Goal: Task Accomplishment & Management: Use online tool/utility

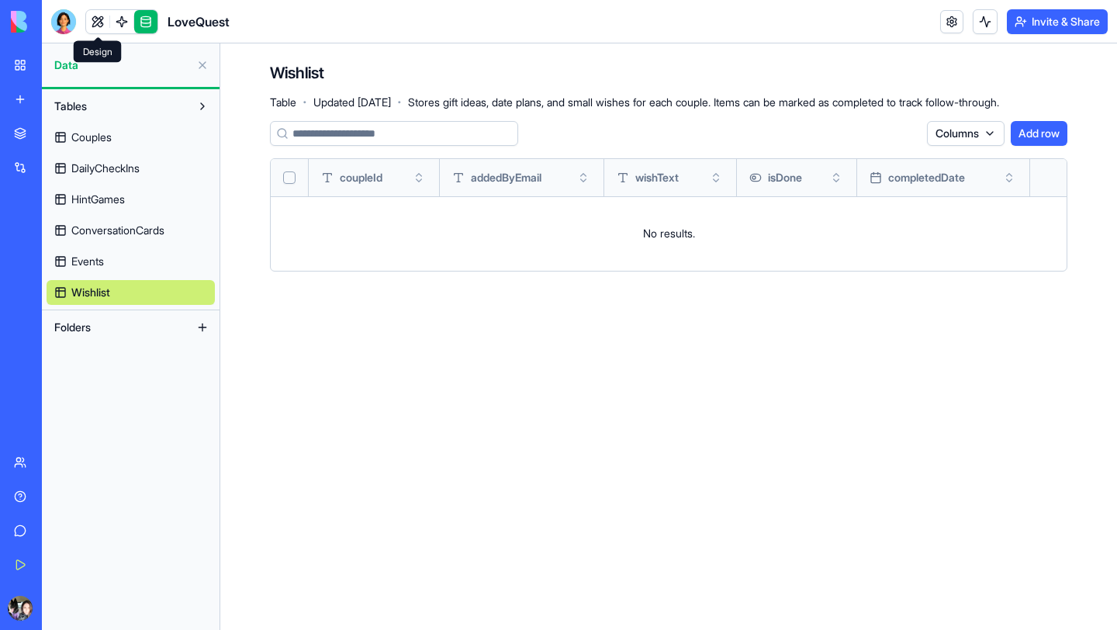
click at [97, 17] on link at bounding box center [97, 21] width 23 height 23
click at [118, 16] on link at bounding box center [121, 21] width 23 height 23
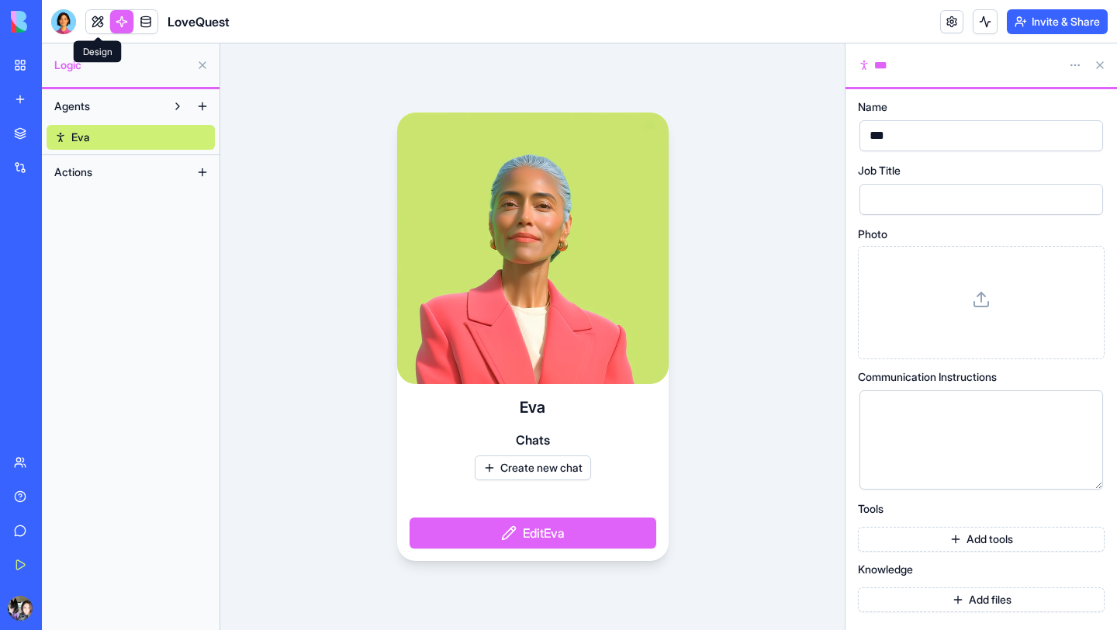
click at [95, 22] on link at bounding box center [97, 21] width 23 height 23
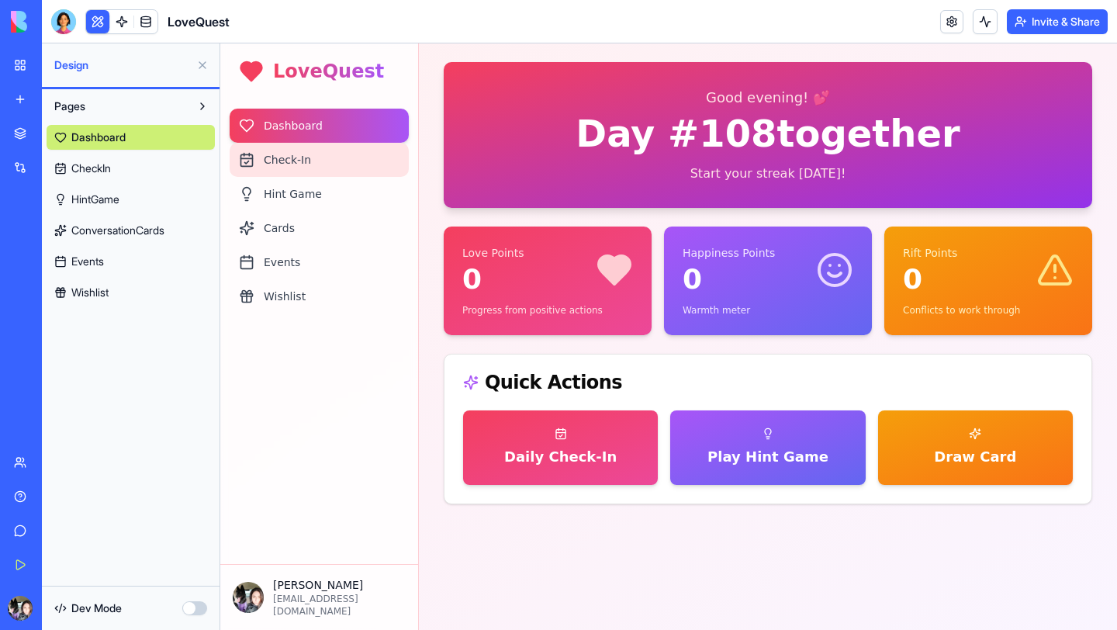
click at [299, 152] on div "Check-In" at bounding box center [319, 160] width 179 height 34
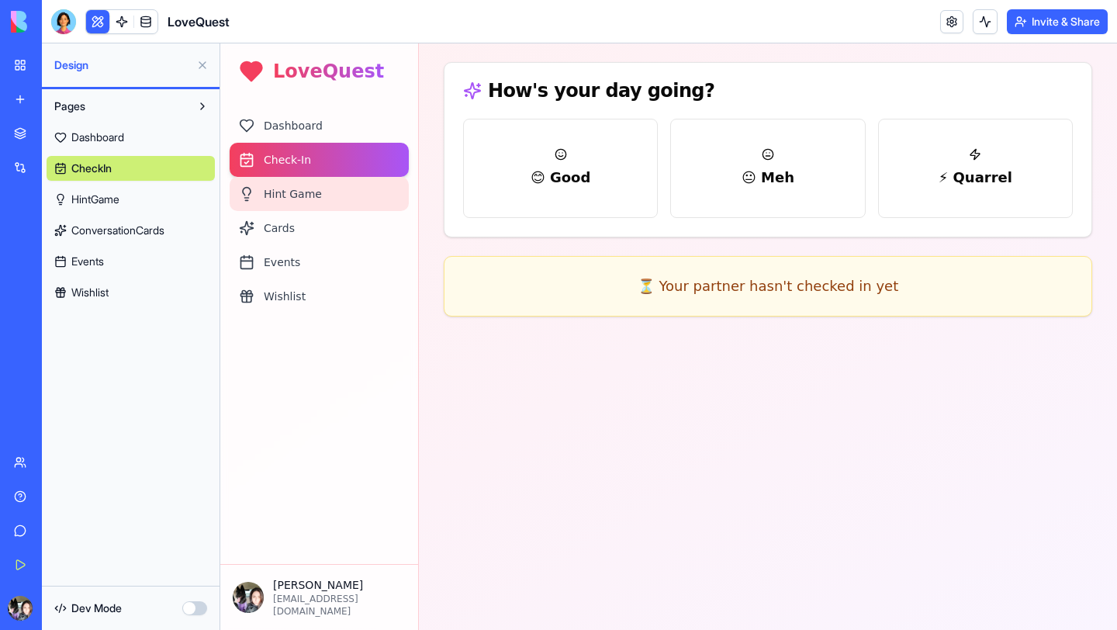
click at [302, 185] on div "Hint Game" at bounding box center [319, 194] width 179 height 34
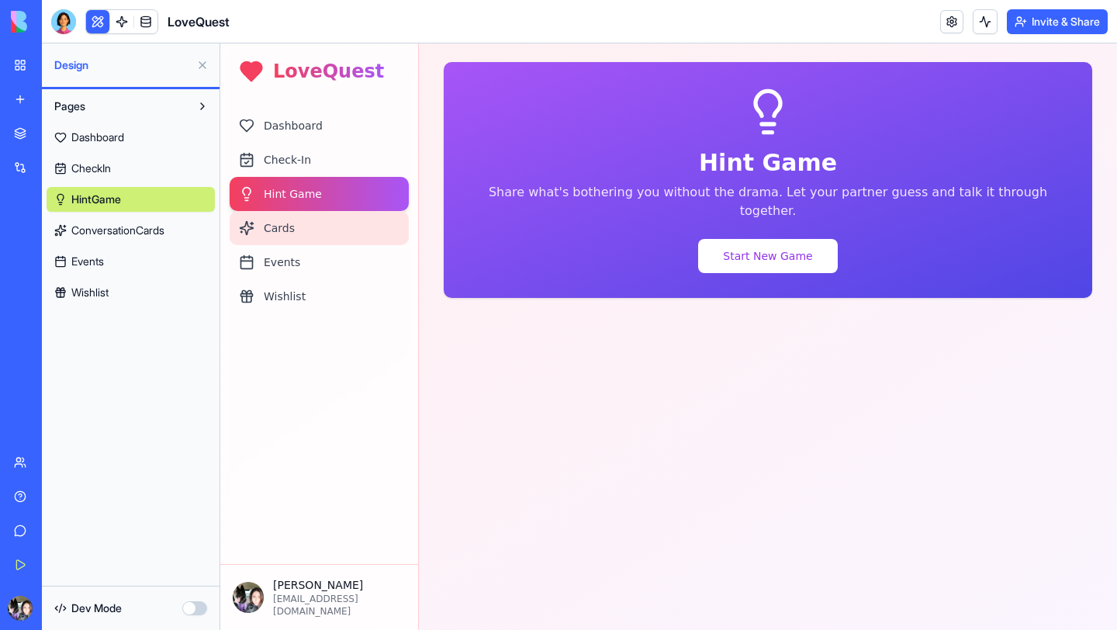
click at [293, 228] on div "Cards" at bounding box center [319, 228] width 179 height 34
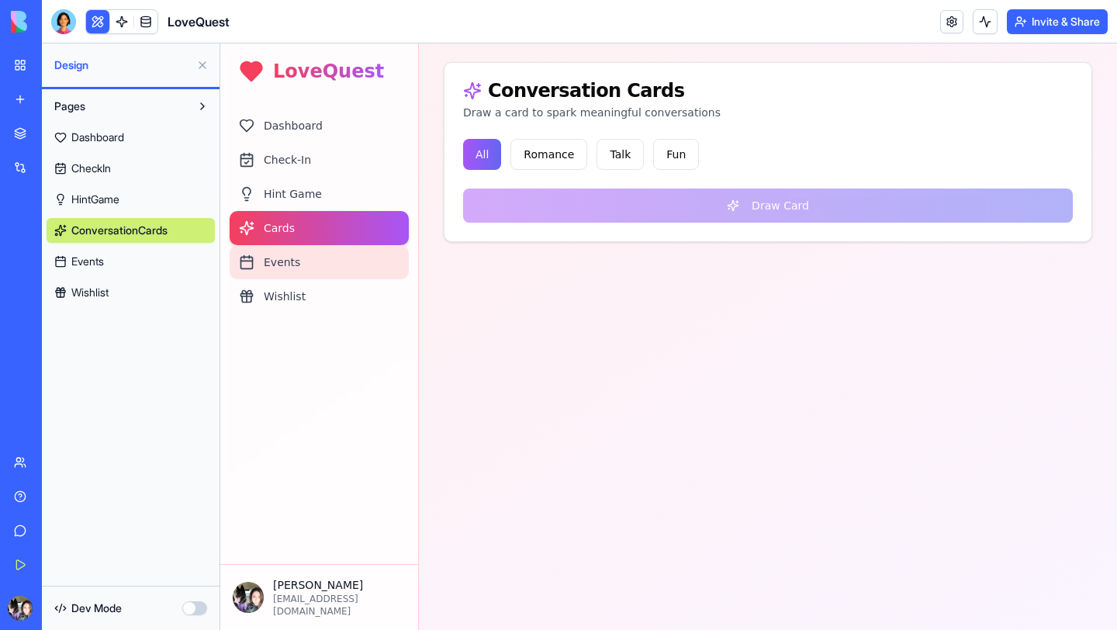
click at [286, 264] on div "Events" at bounding box center [319, 262] width 179 height 34
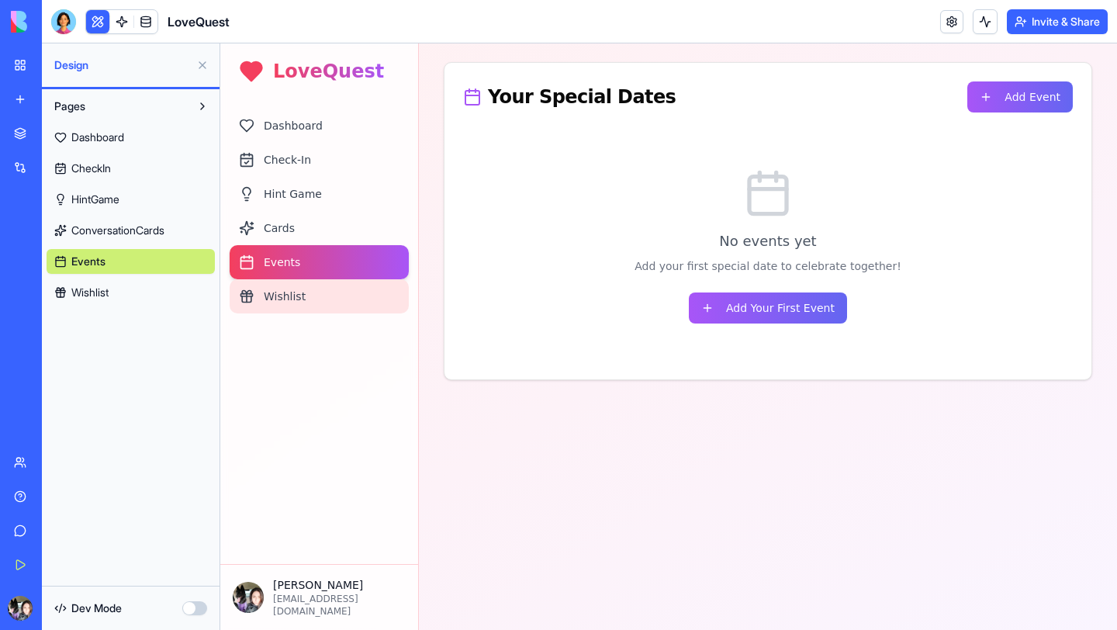
click at [284, 285] on div "Wishlist" at bounding box center [319, 296] width 179 height 34
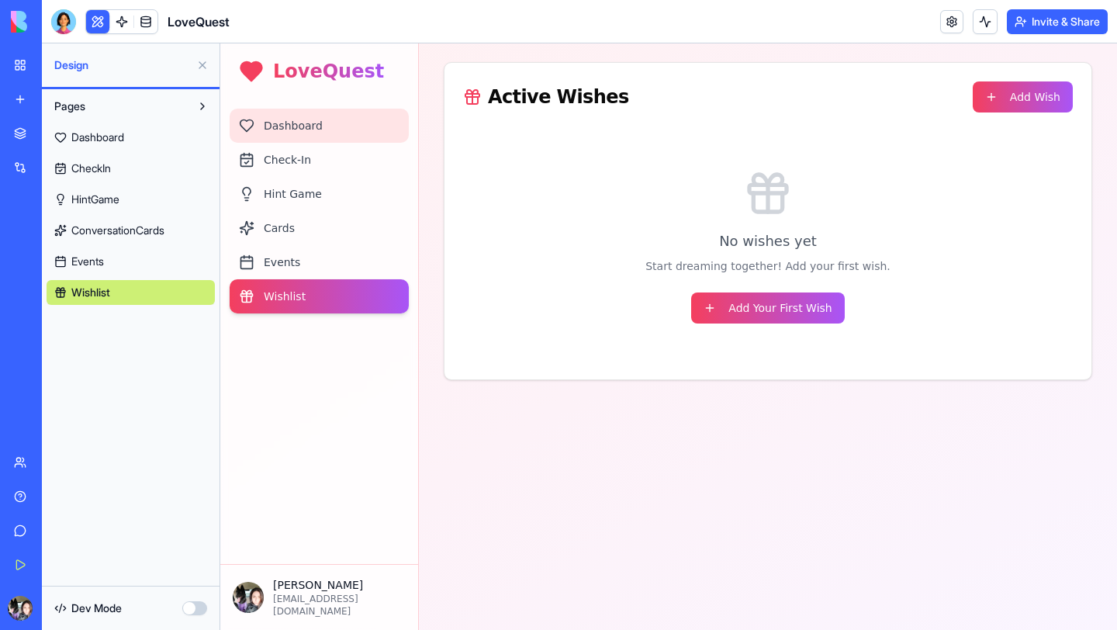
click at [316, 121] on div "Dashboard" at bounding box center [319, 126] width 179 height 34
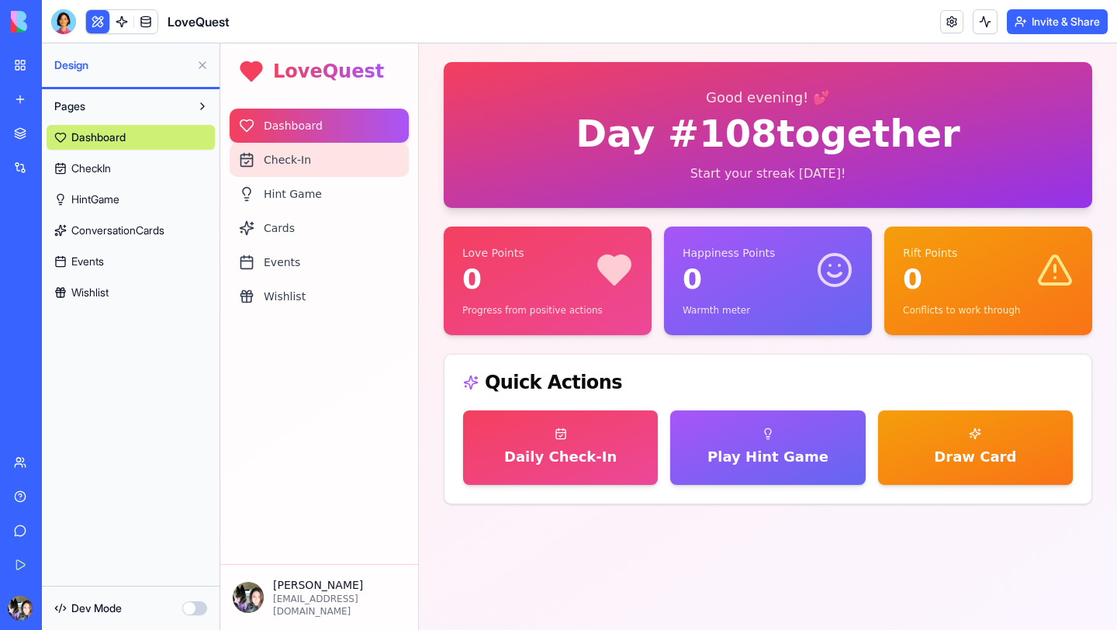
click at [306, 157] on div "Check-In" at bounding box center [319, 160] width 179 height 34
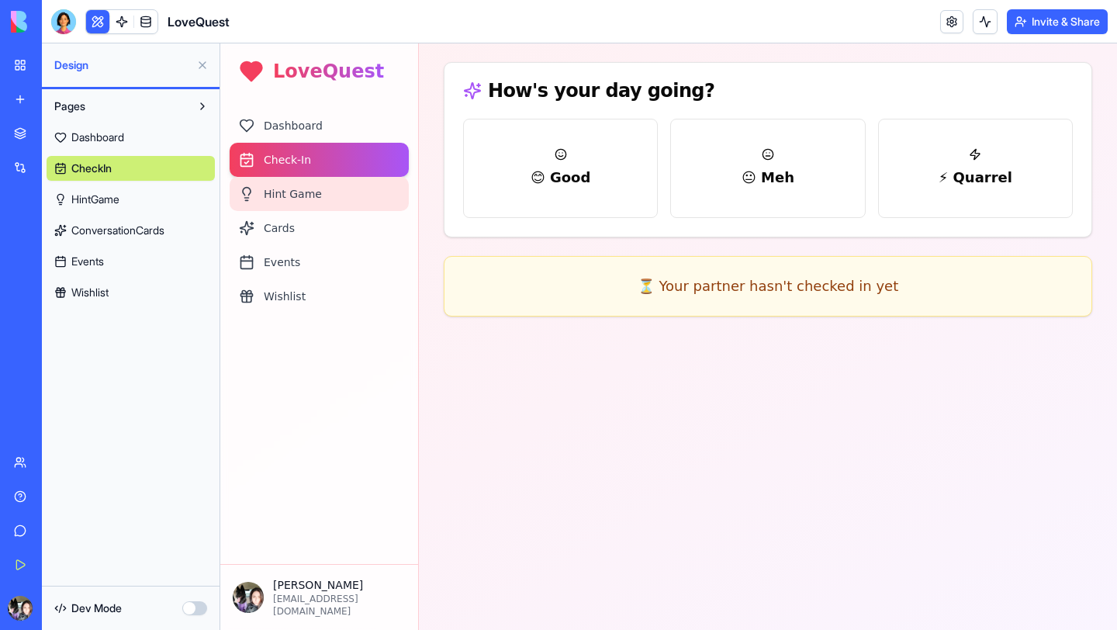
click at [302, 182] on div "Hint Game" at bounding box center [319, 194] width 179 height 34
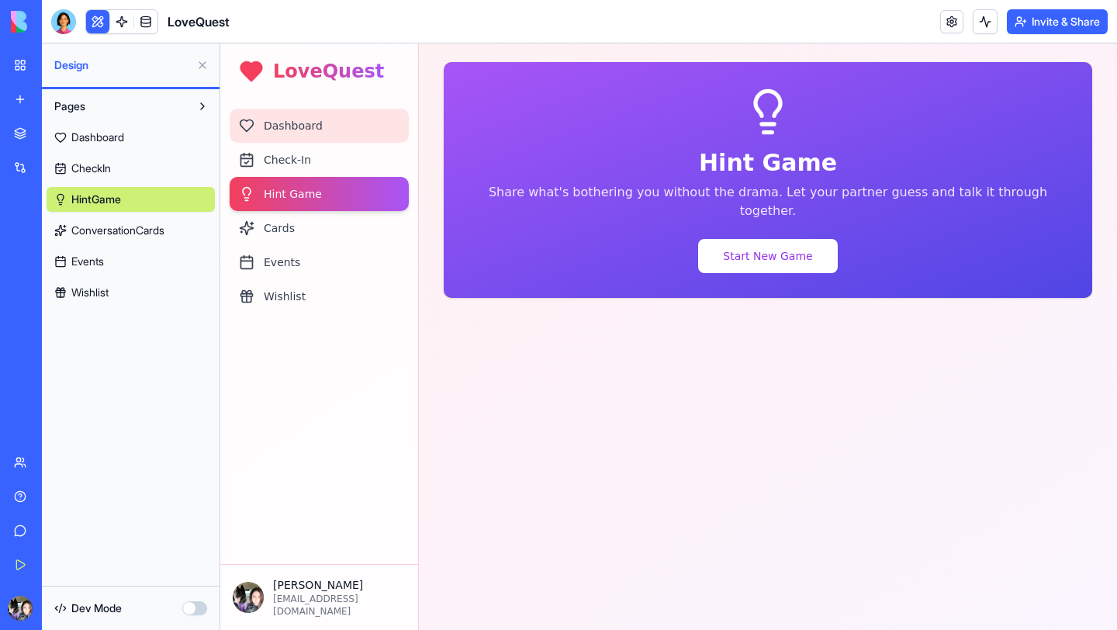
click at [330, 126] on div "Dashboard" at bounding box center [319, 126] width 179 height 34
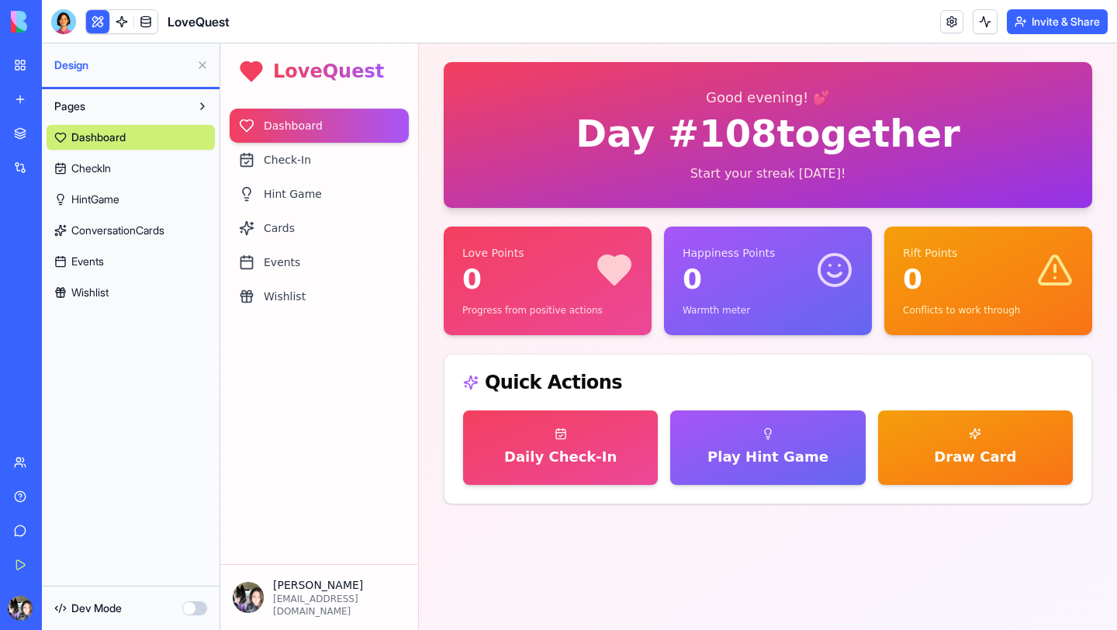
click at [634, 131] on h1 "Day # 108 together" at bounding box center [767, 133] width 611 height 37
click at [532, 279] on div "Love Points 0" at bounding box center [547, 270] width 171 height 50
click at [630, 271] on icon at bounding box center [613, 269] width 37 height 37
click at [757, 299] on div "Happiness Points 0 Warmth meter" at bounding box center [768, 280] width 208 height 109
click at [1003, 290] on div "Rift Points 0" at bounding box center [988, 270] width 171 height 50
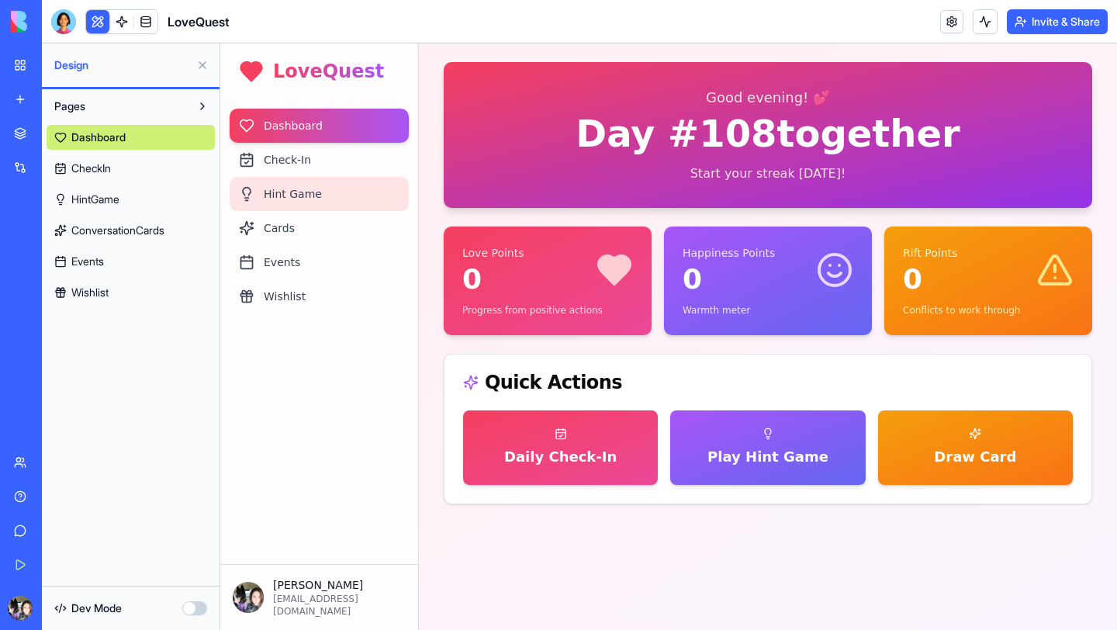
click at [308, 194] on div "Hint Game" at bounding box center [319, 194] width 179 height 34
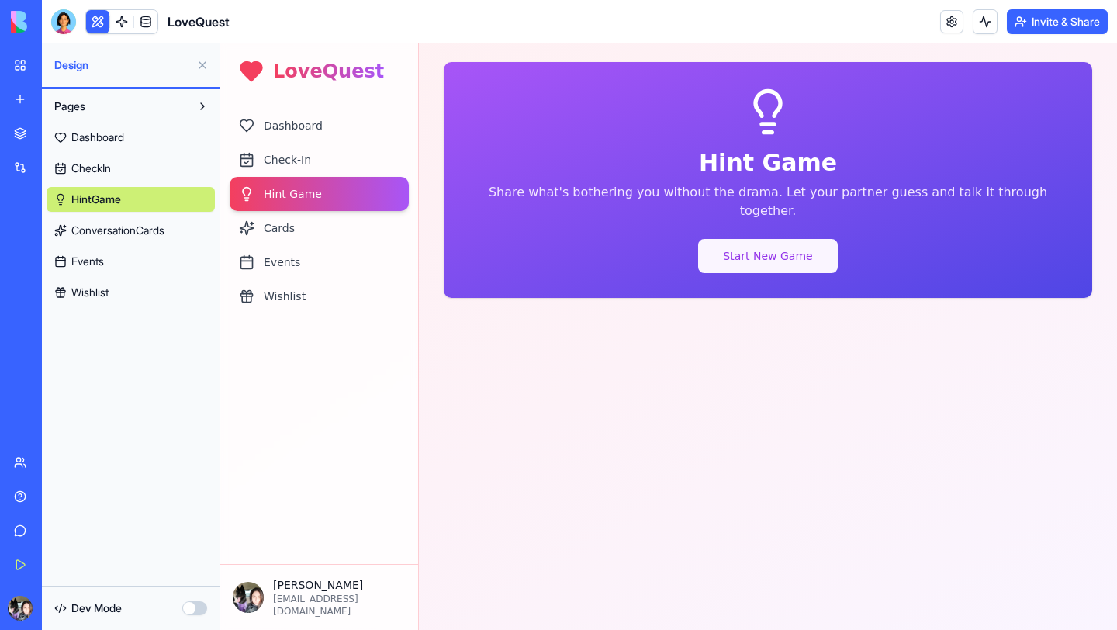
click at [744, 239] on button "Start New Game" at bounding box center [767, 256] width 139 height 34
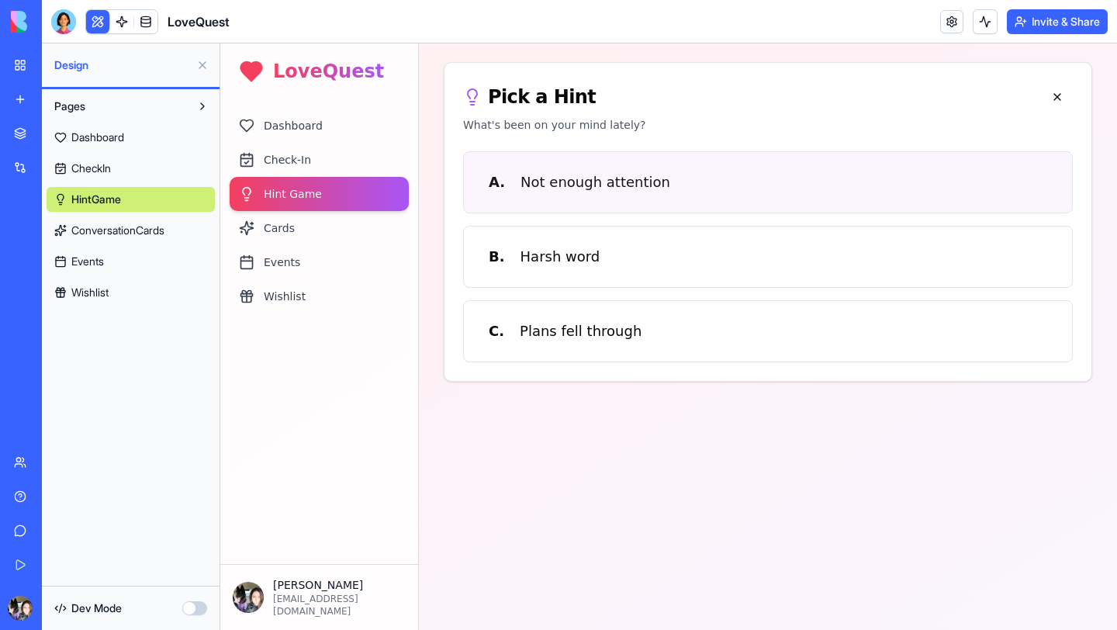
click at [584, 196] on button "A. Not enough attention" at bounding box center [767, 182] width 609 height 62
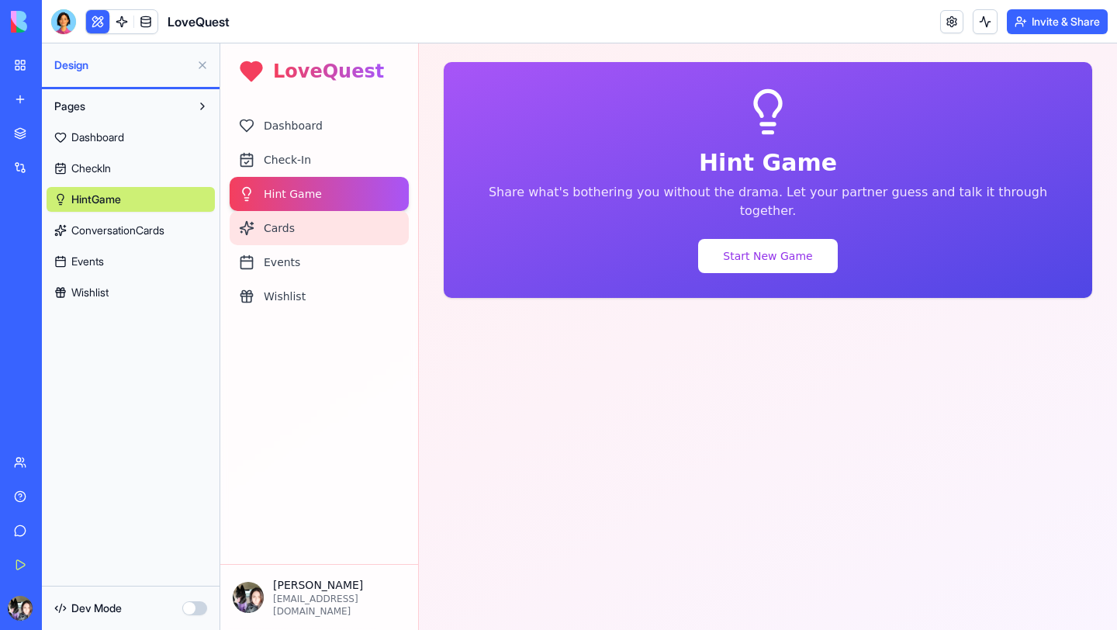
click at [291, 223] on div "Cards" at bounding box center [319, 228] width 179 height 34
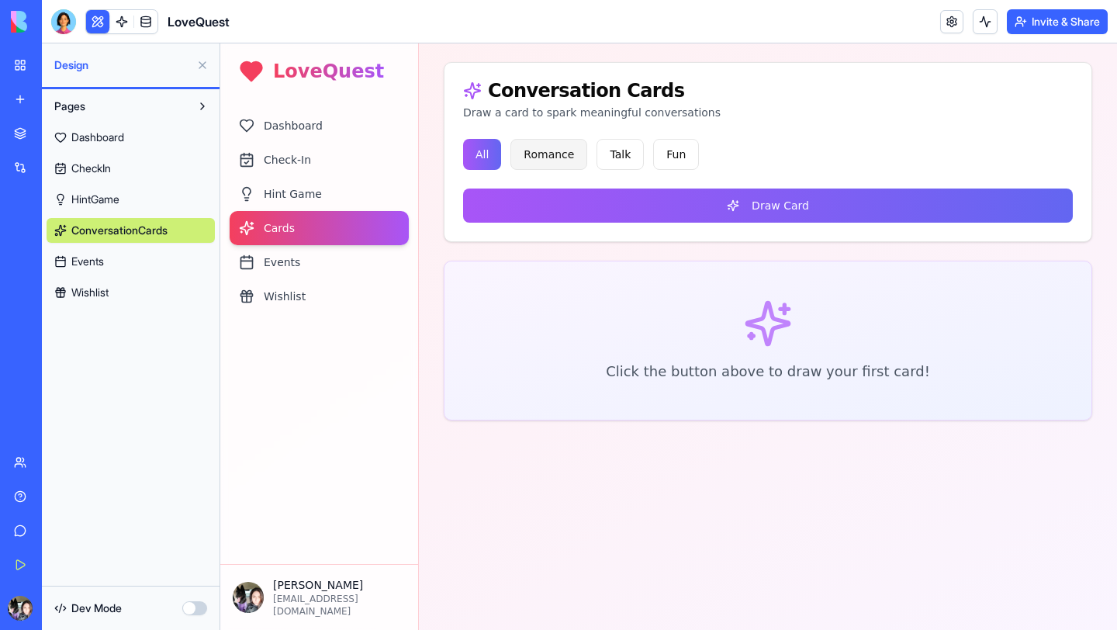
click at [549, 144] on button "Romance" at bounding box center [548, 154] width 77 height 31
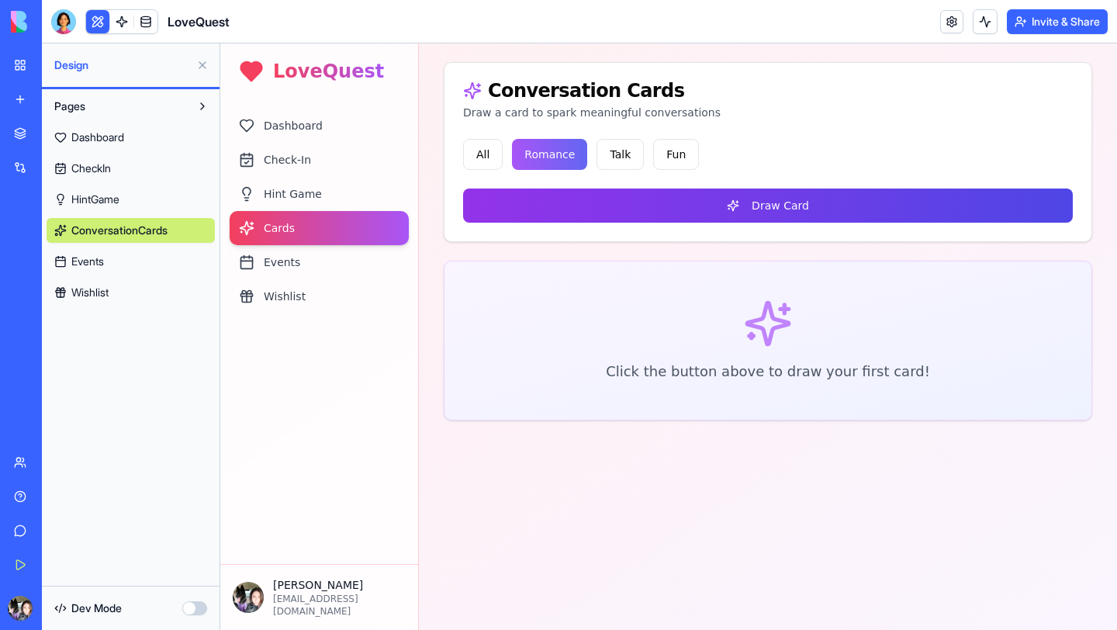
click at [600, 212] on button "Draw Card" at bounding box center [767, 205] width 609 height 34
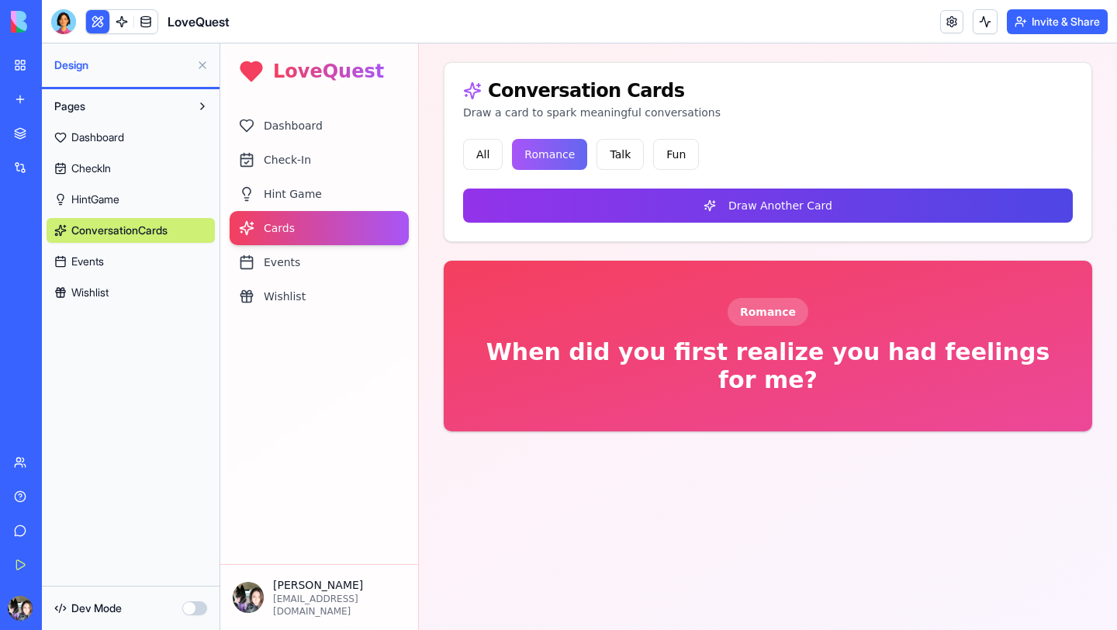
click at [665, 212] on button "Draw Another Card" at bounding box center [767, 205] width 609 height 34
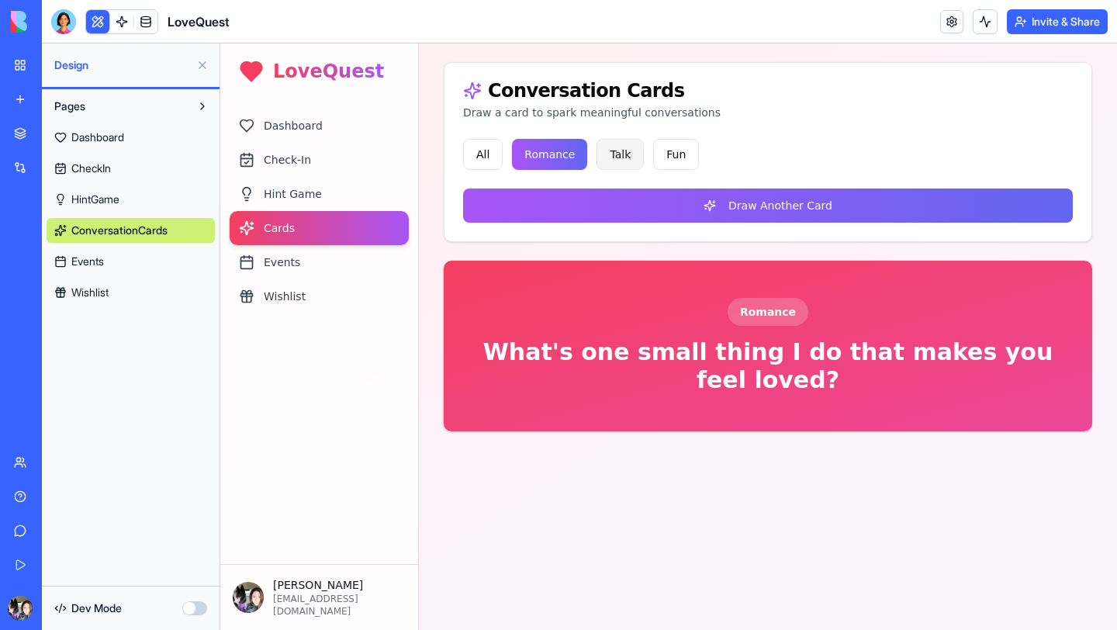
click at [618, 154] on button "Talk" at bounding box center [619, 154] width 47 height 31
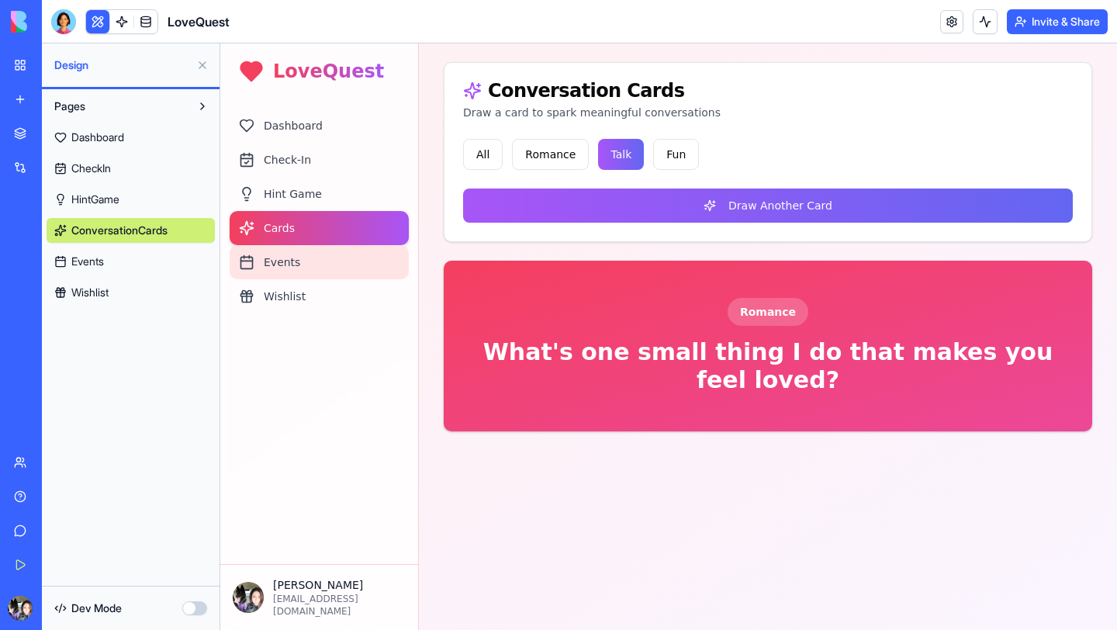
click at [325, 261] on div "Events" at bounding box center [319, 262] width 179 height 34
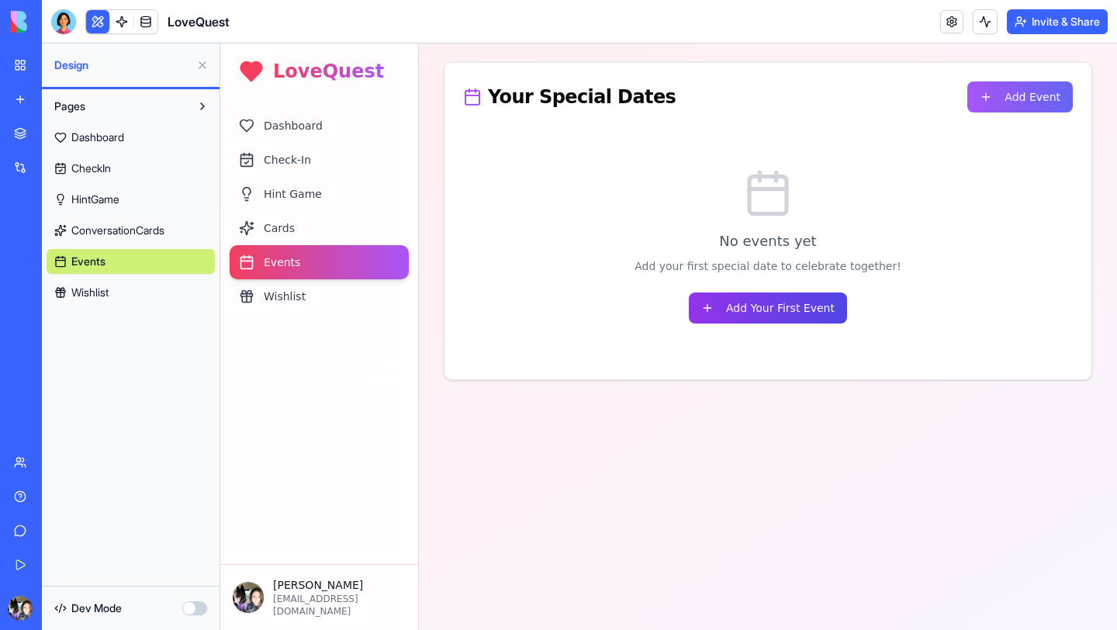
click at [756, 317] on button "Add Your First Event" at bounding box center [768, 307] width 158 height 31
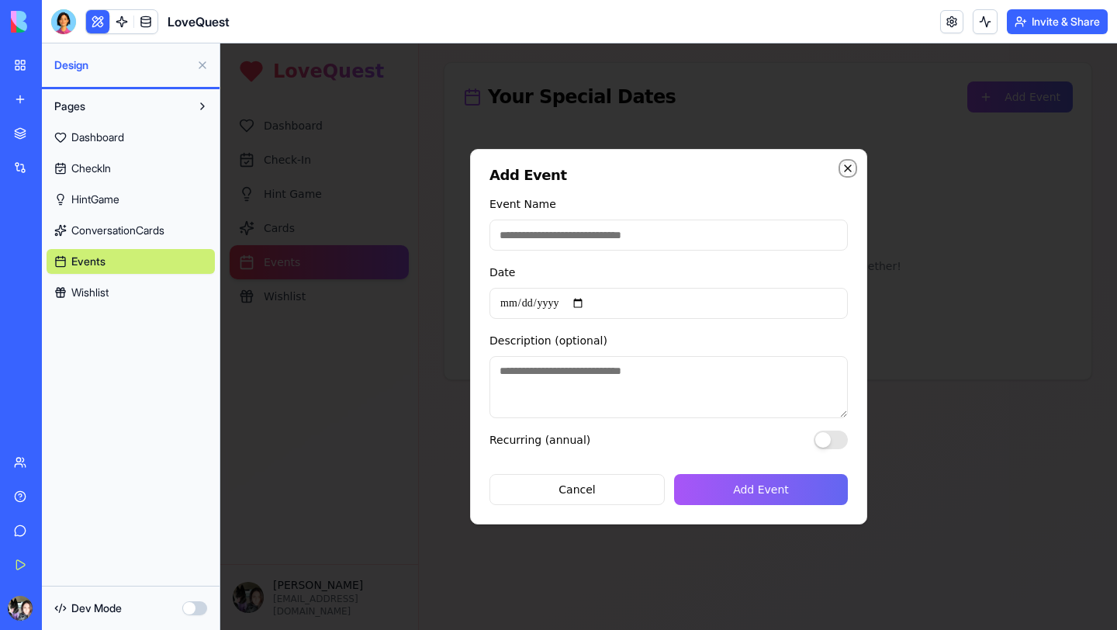
click at [844, 167] on icon "button" at bounding box center [847, 168] width 12 height 12
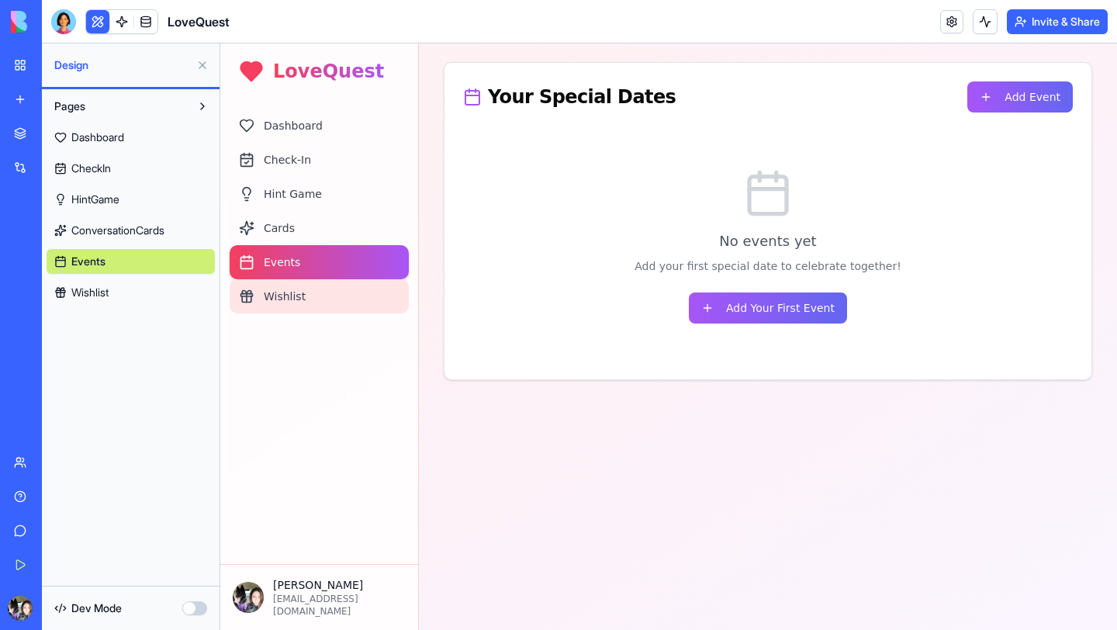
click at [274, 292] on div "Wishlist" at bounding box center [319, 296] width 179 height 34
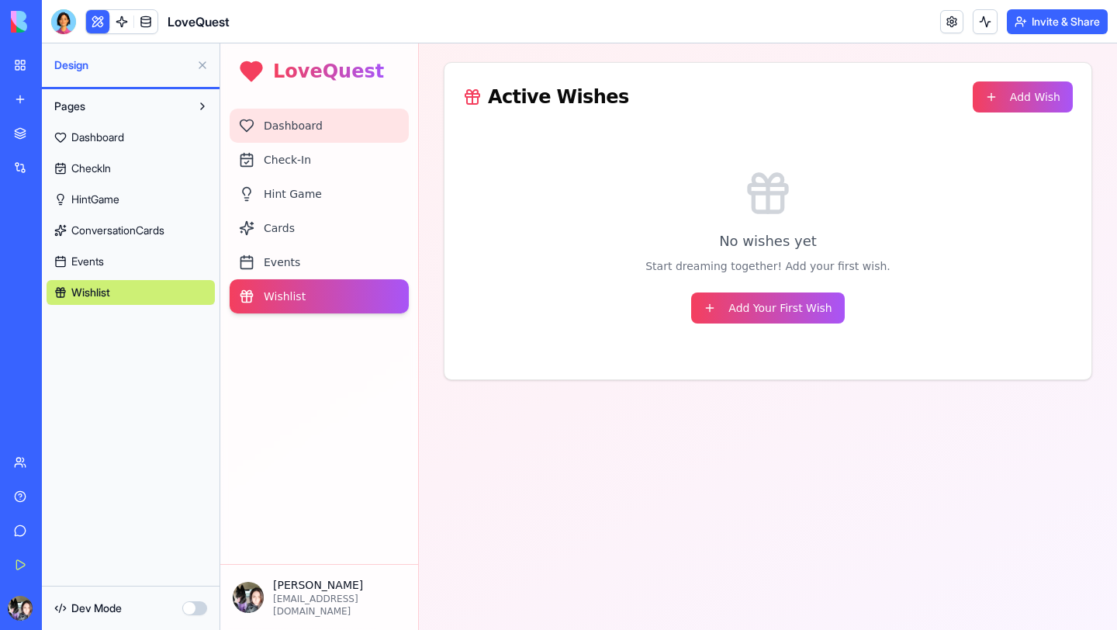
click at [293, 133] on div "Dashboard" at bounding box center [319, 126] width 179 height 34
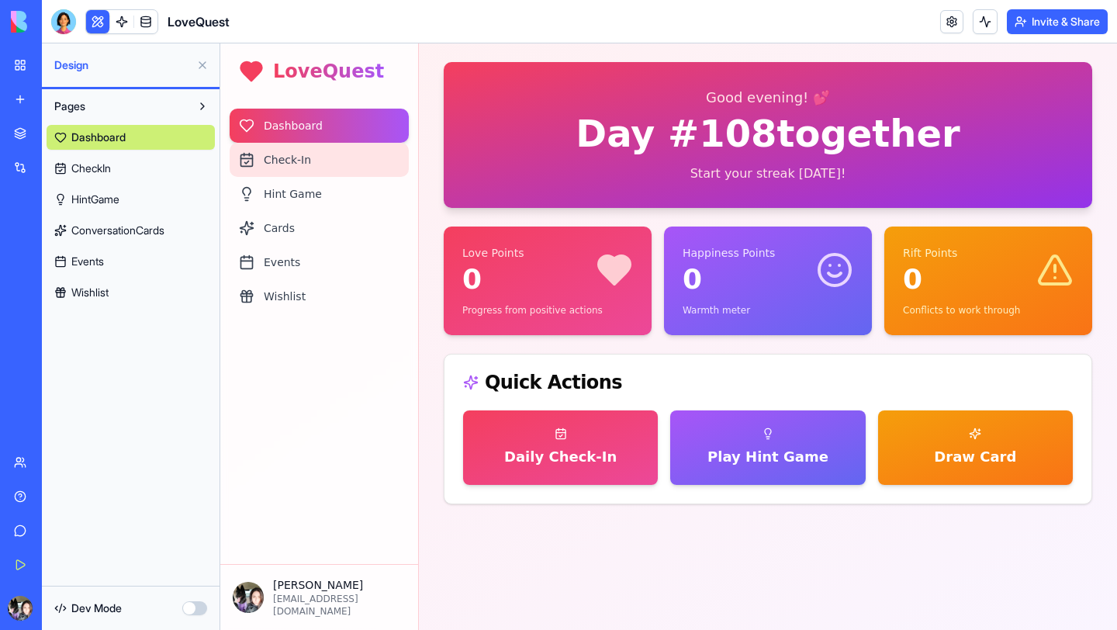
click at [284, 157] on div "Check-In" at bounding box center [319, 160] width 179 height 34
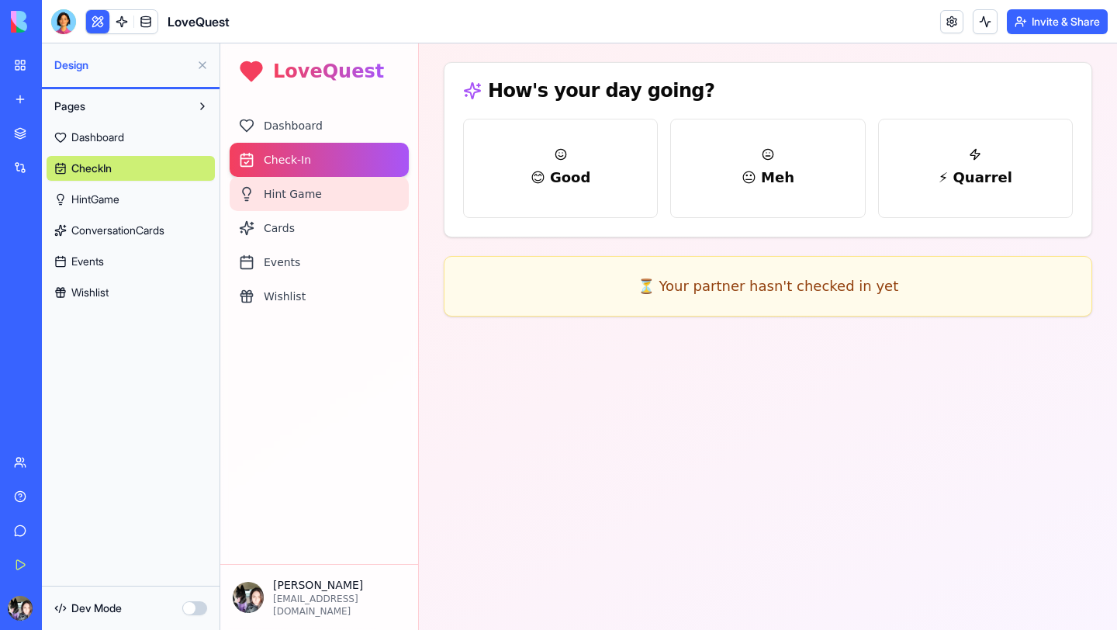
click at [277, 193] on div "Hint Game" at bounding box center [319, 194] width 179 height 34
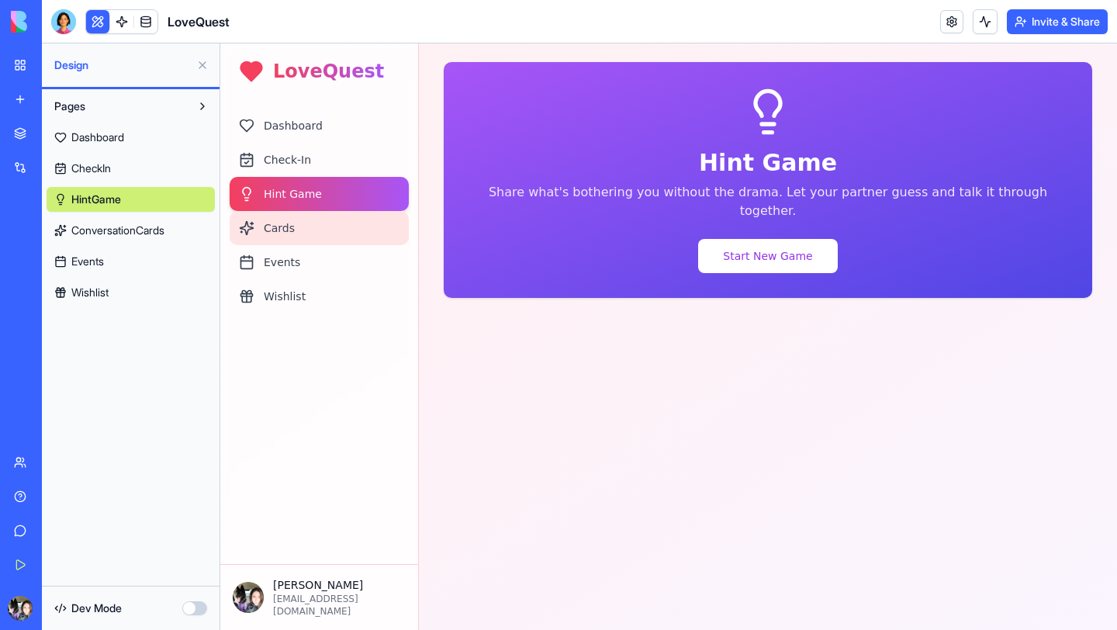
click at [274, 217] on div "Cards" at bounding box center [319, 228] width 179 height 34
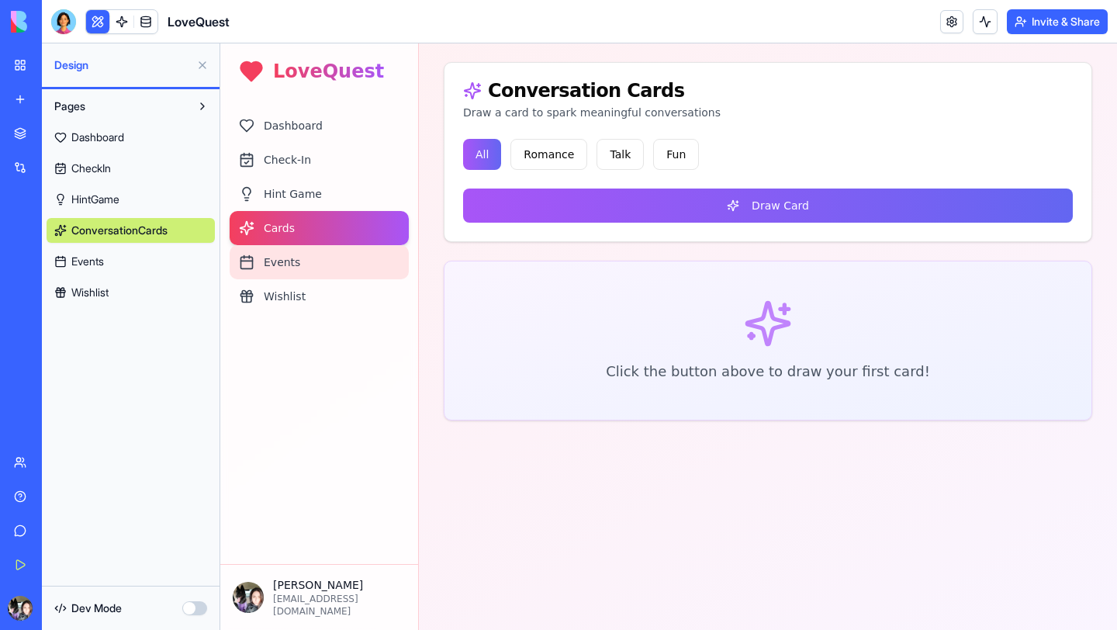
click at [271, 254] on div "Events" at bounding box center [319, 262] width 179 height 34
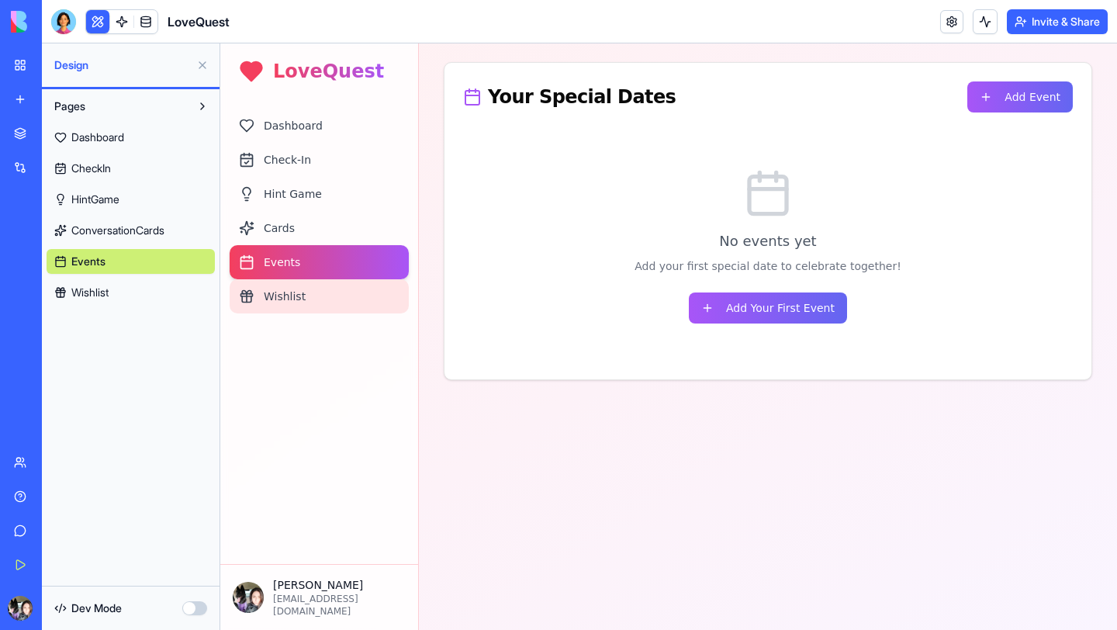
click at [271, 304] on div "Wishlist" at bounding box center [319, 296] width 179 height 34
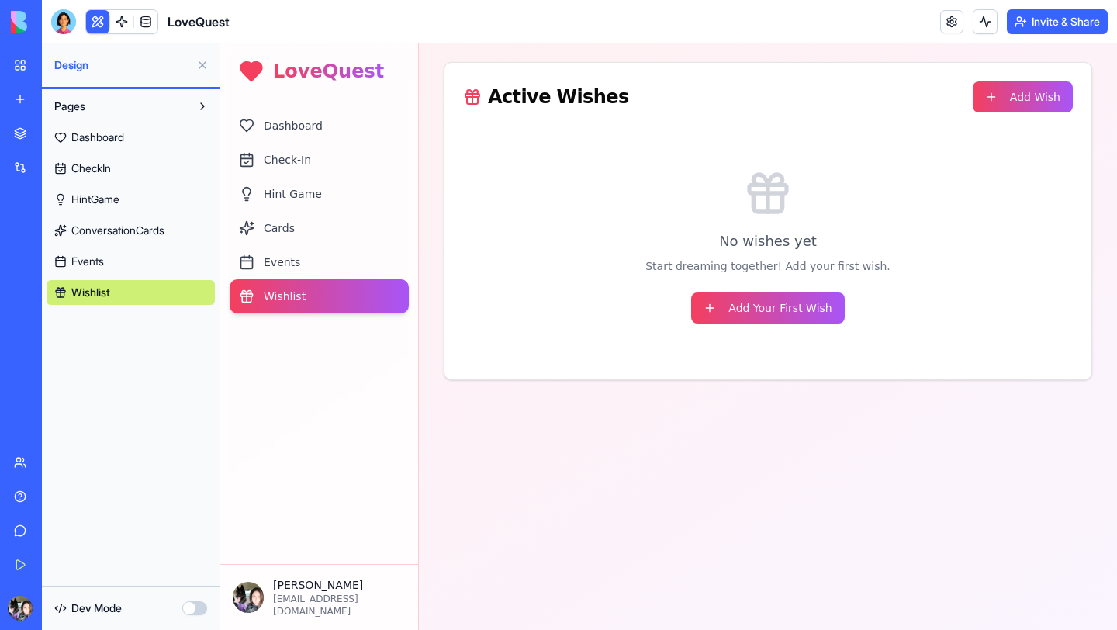
click at [57, 96] on div "New app" at bounding box center [47, 99] width 20 height 16
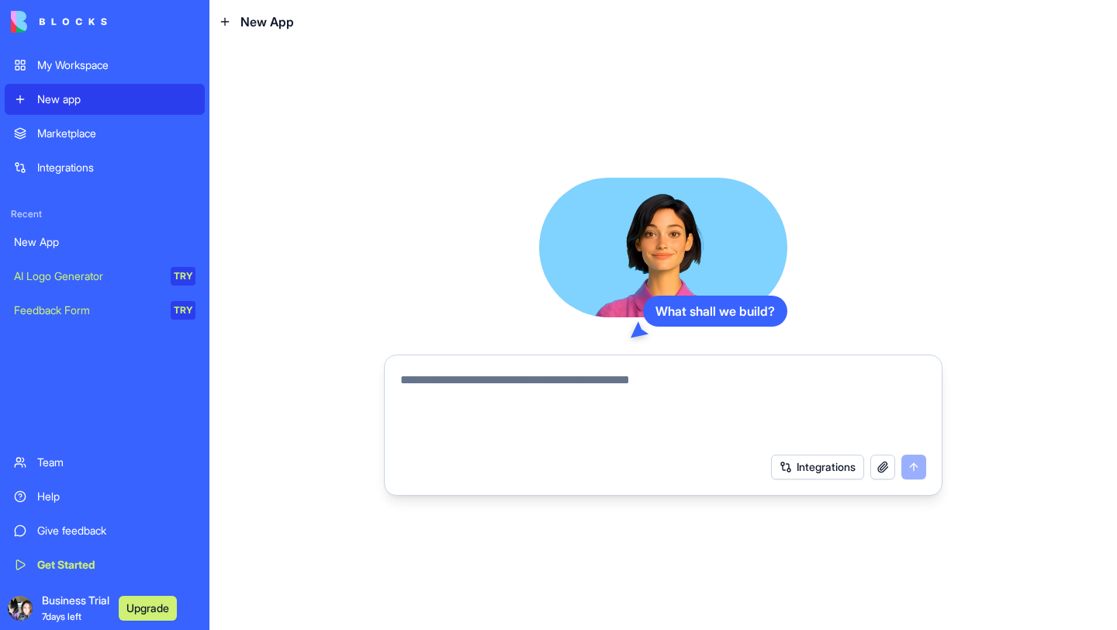
click at [428, 385] on textarea at bounding box center [663, 408] width 526 height 74
click at [803, 464] on button "Integrations" at bounding box center [817, 466] width 93 height 25
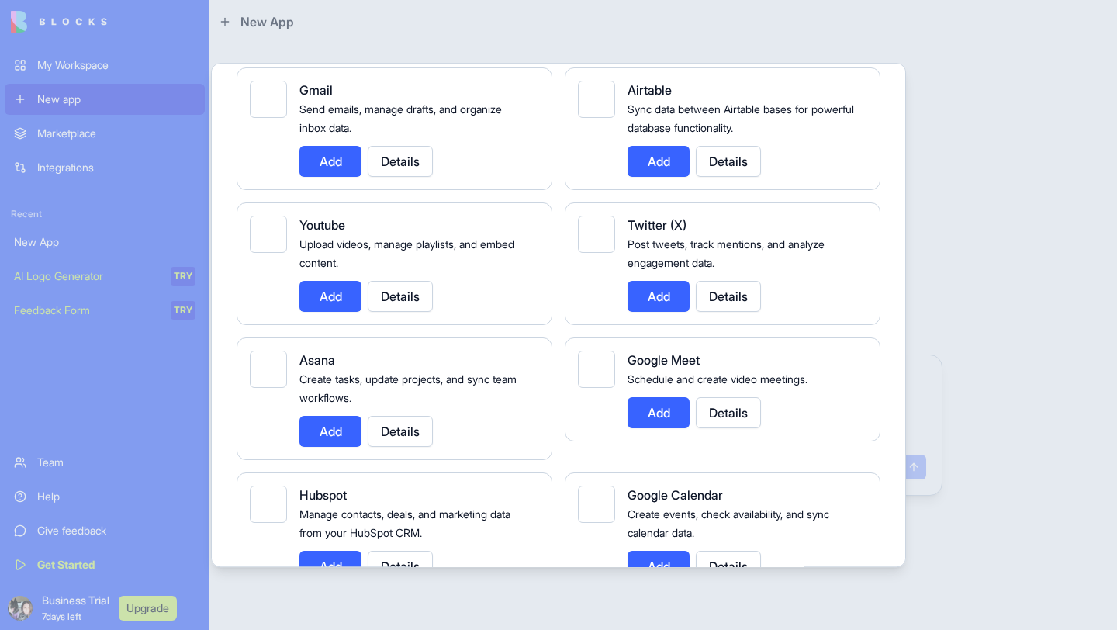
scroll to position [289, 0]
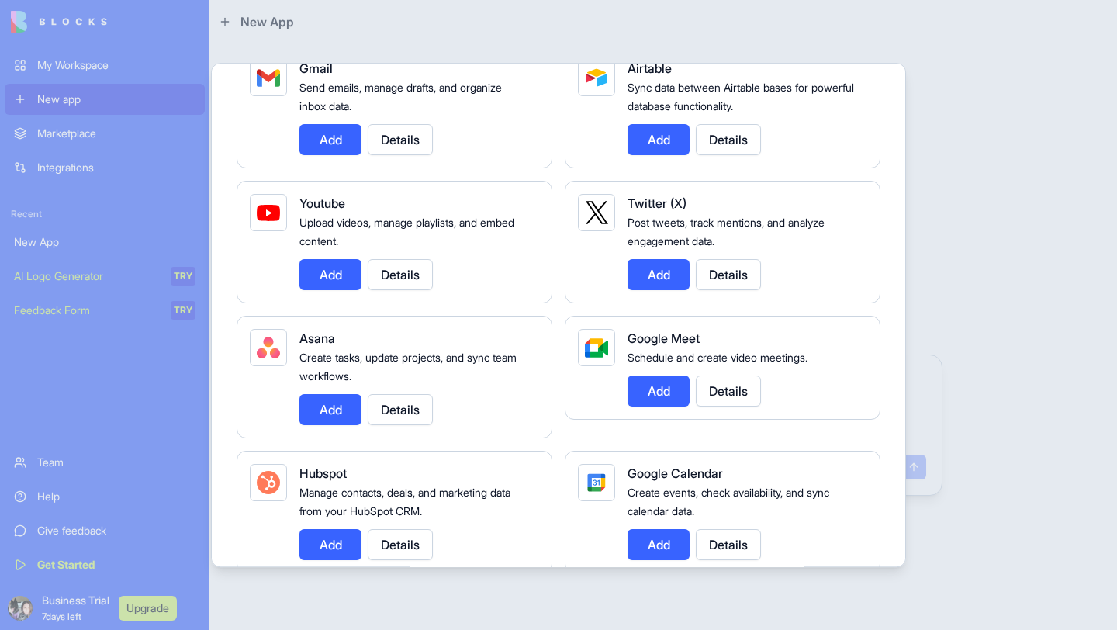
click at [975, 95] on div at bounding box center [558, 315] width 1117 height 630
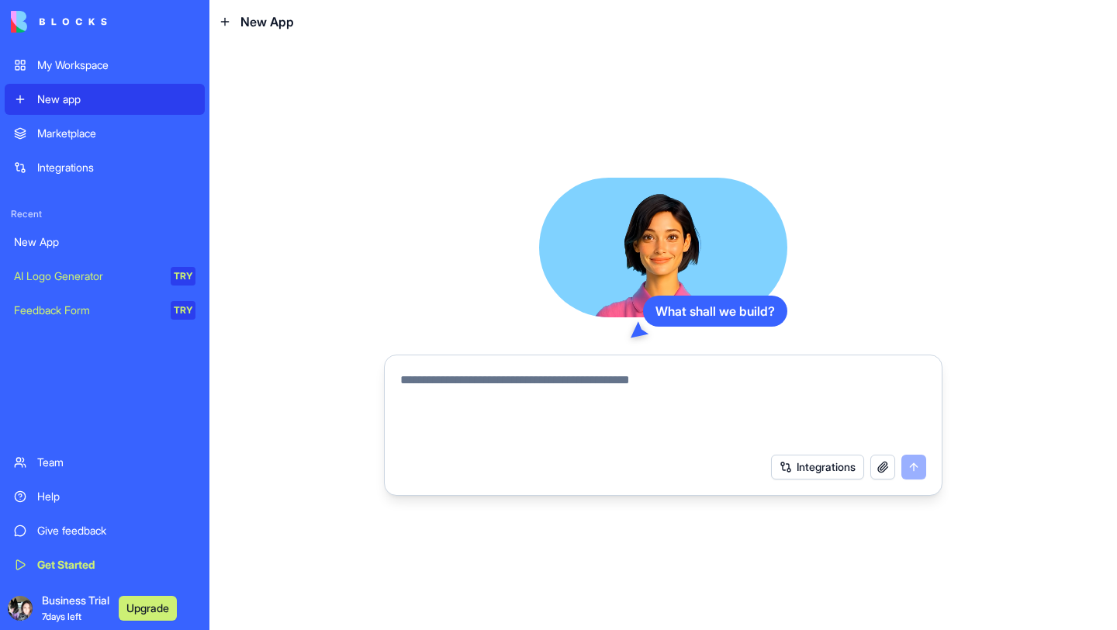
click at [90, 60] on div "My Workspace" at bounding box center [116, 65] width 158 height 16
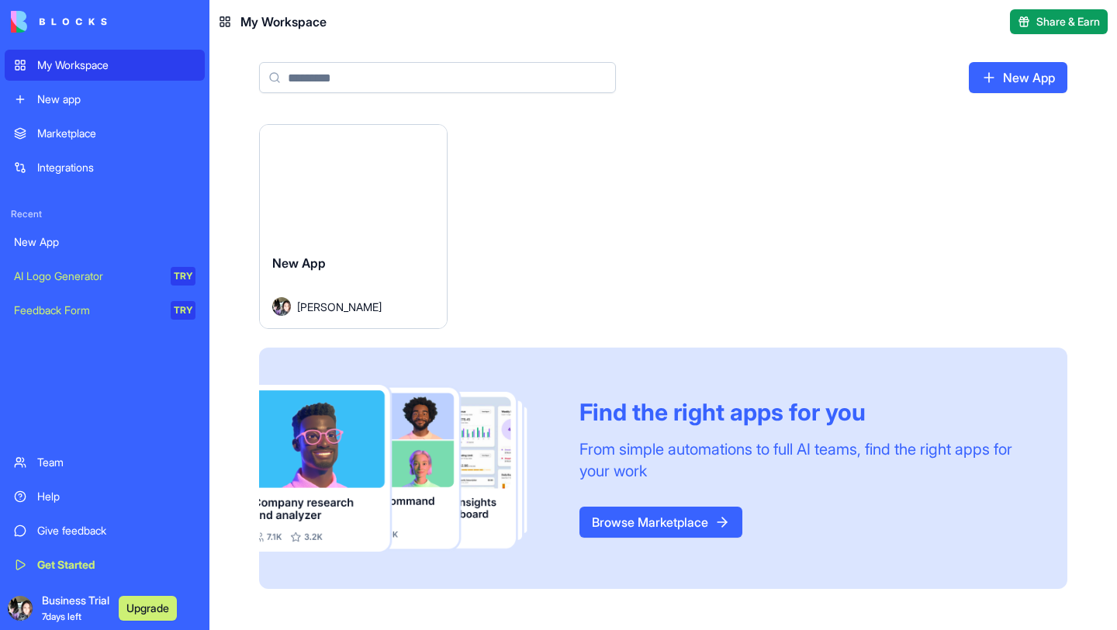
click at [398, 247] on div "New App [PERSON_NAME]" at bounding box center [353, 284] width 187 height 87
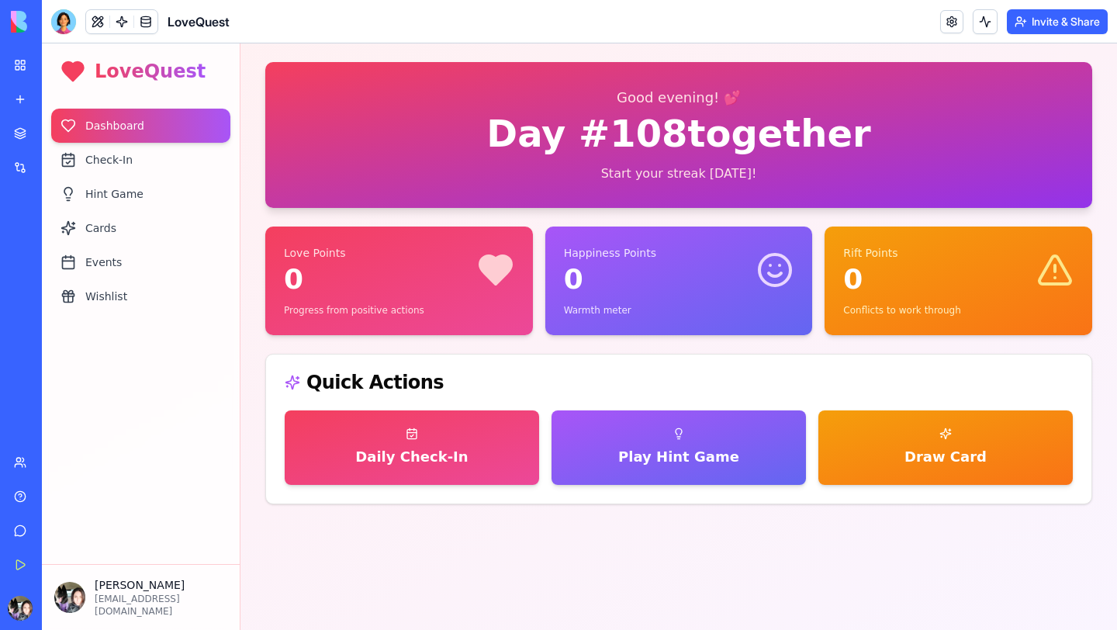
click at [778, 129] on h1 "Day # 108 together" at bounding box center [678, 133] width 789 height 37
click at [135, 158] on div "Check-In" at bounding box center [140, 160] width 179 height 34
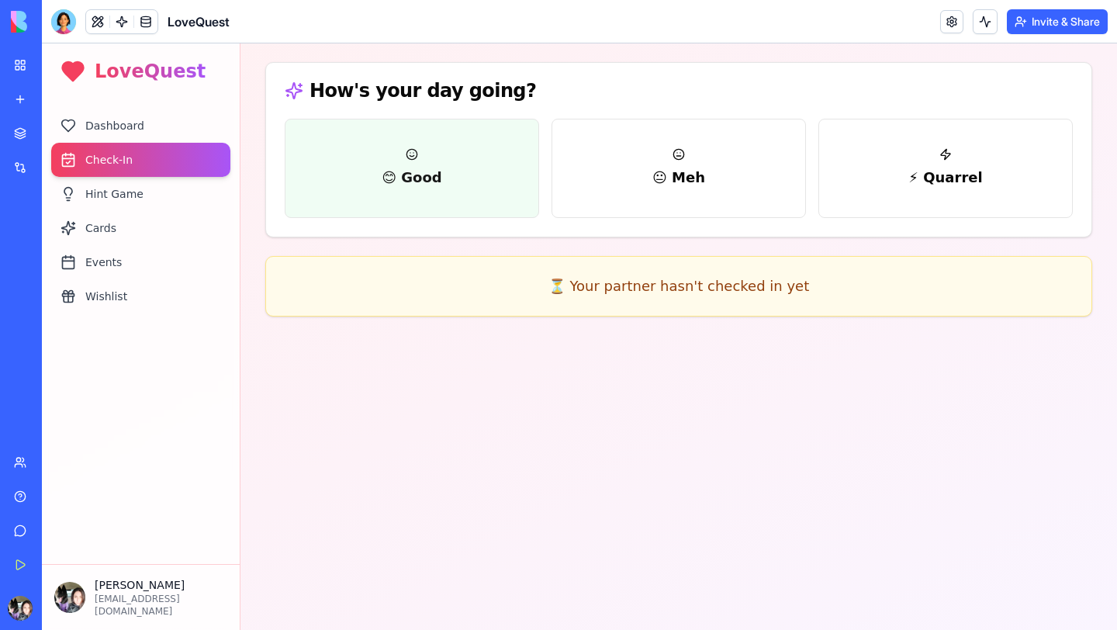
click at [409, 192] on button "😊 Good" at bounding box center [412, 168] width 254 height 99
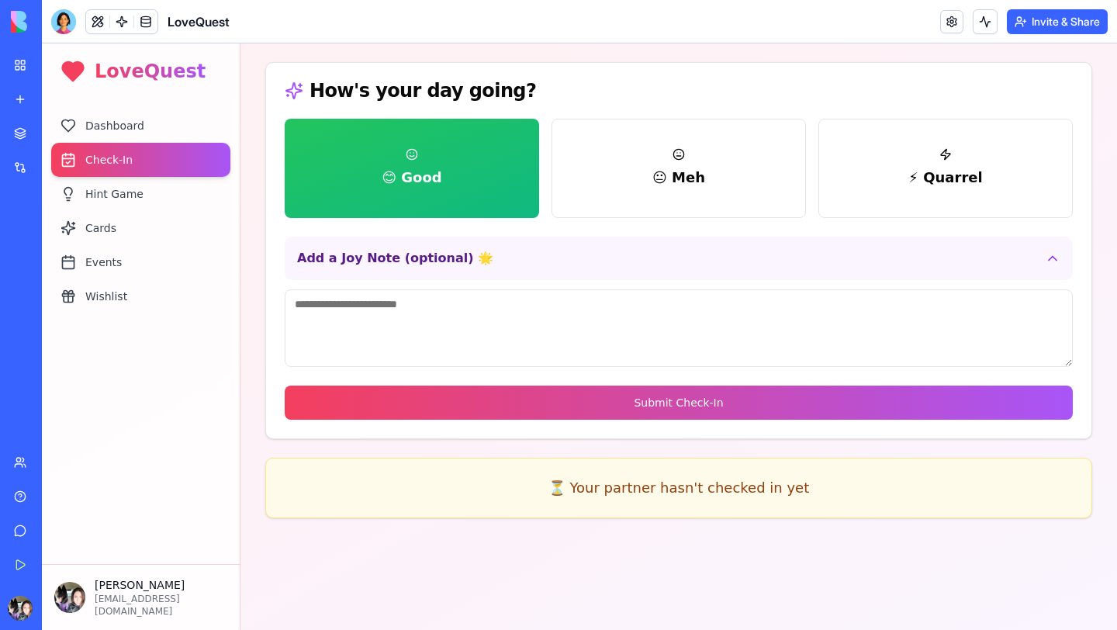
click at [443, 316] on textarea at bounding box center [679, 328] width 788 height 78
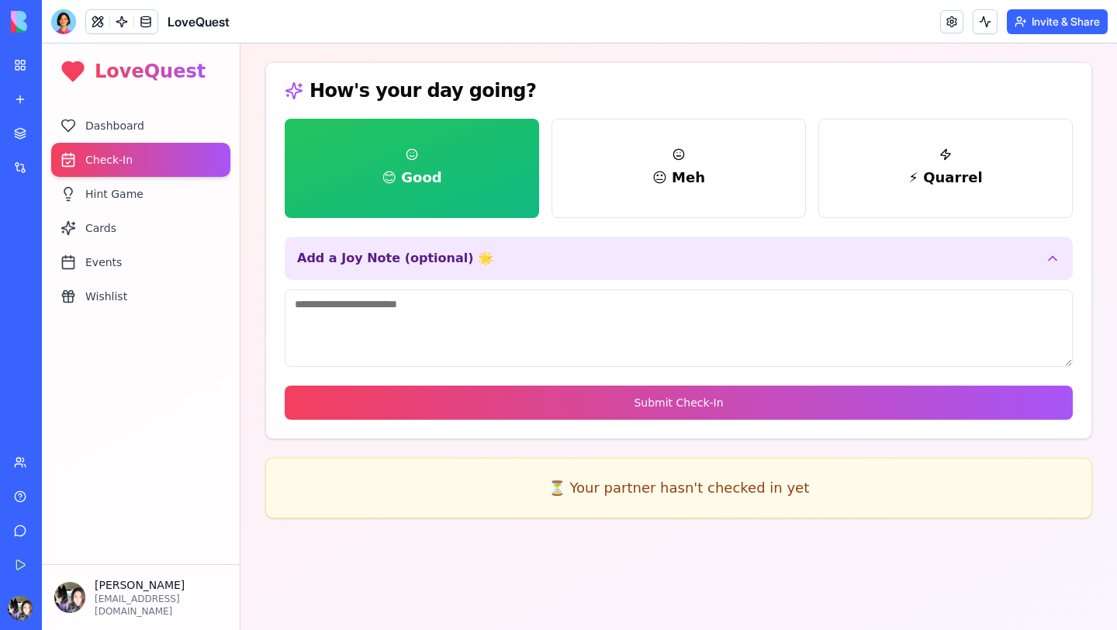
click at [464, 254] on button "Add a Joy Note (optional) 🌟" at bounding box center [679, 257] width 788 height 43
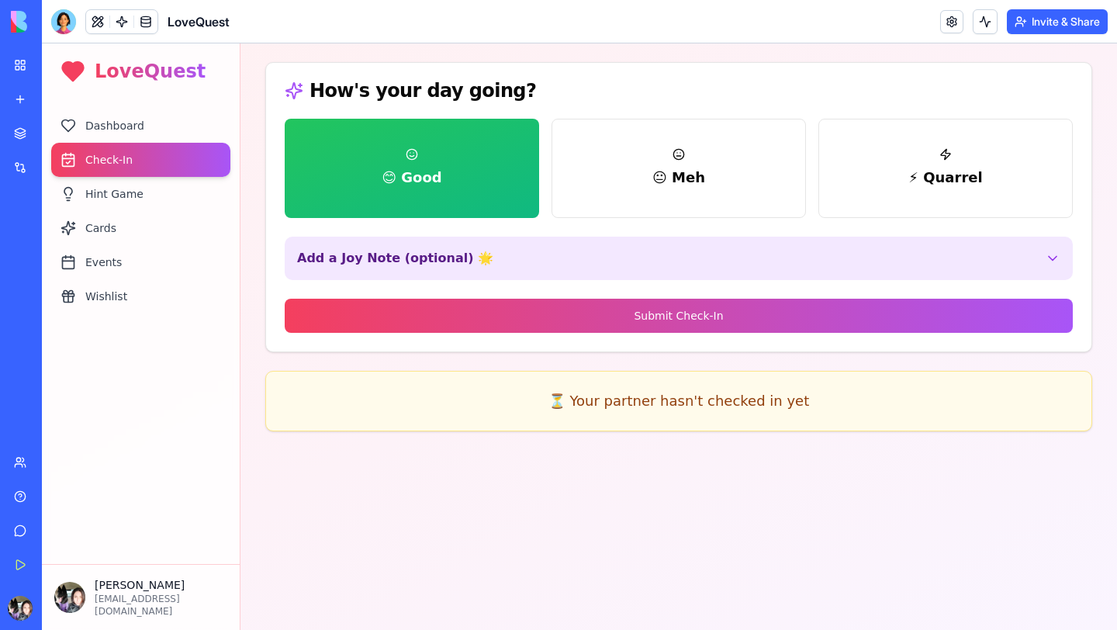
click at [449, 271] on button "Add a Joy Note (optional) 🌟" at bounding box center [679, 257] width 788 height 43
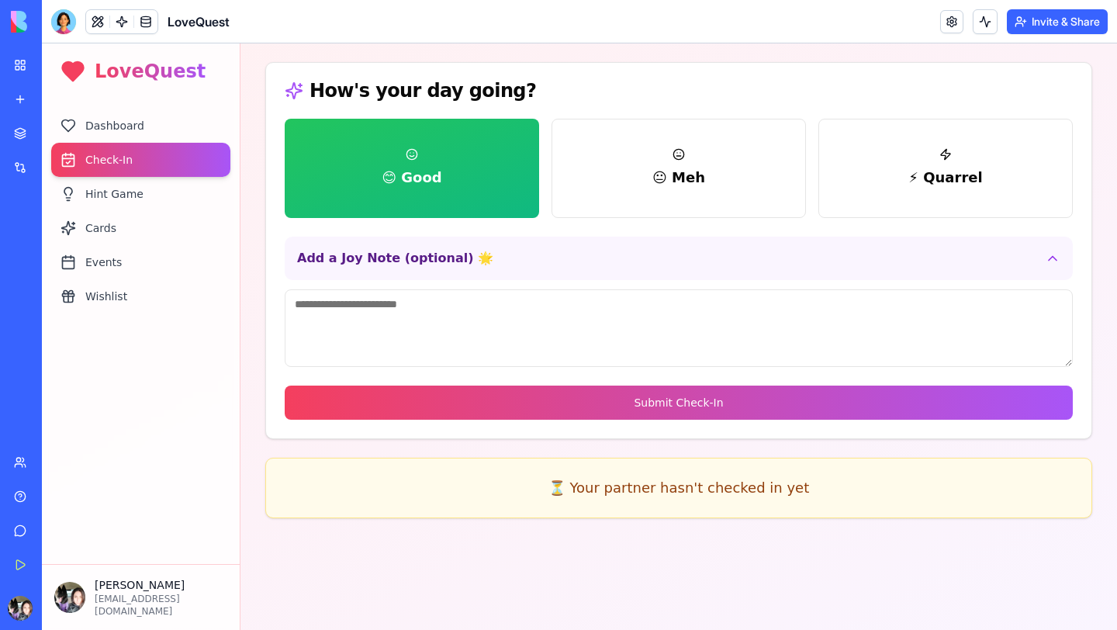
click at [734, 81] on div "How's your day going?" at bounding box center [678, 91] width 825 height 56
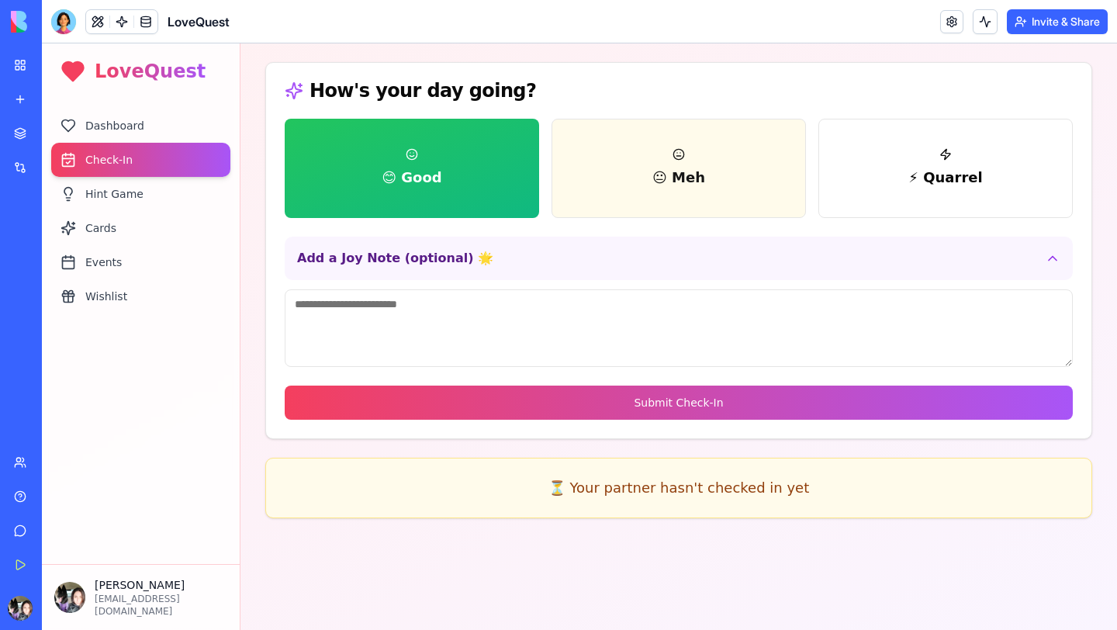
click at [687, 179] on span "😐 Meh" at bounding box center [678, 178] width 53 height 22
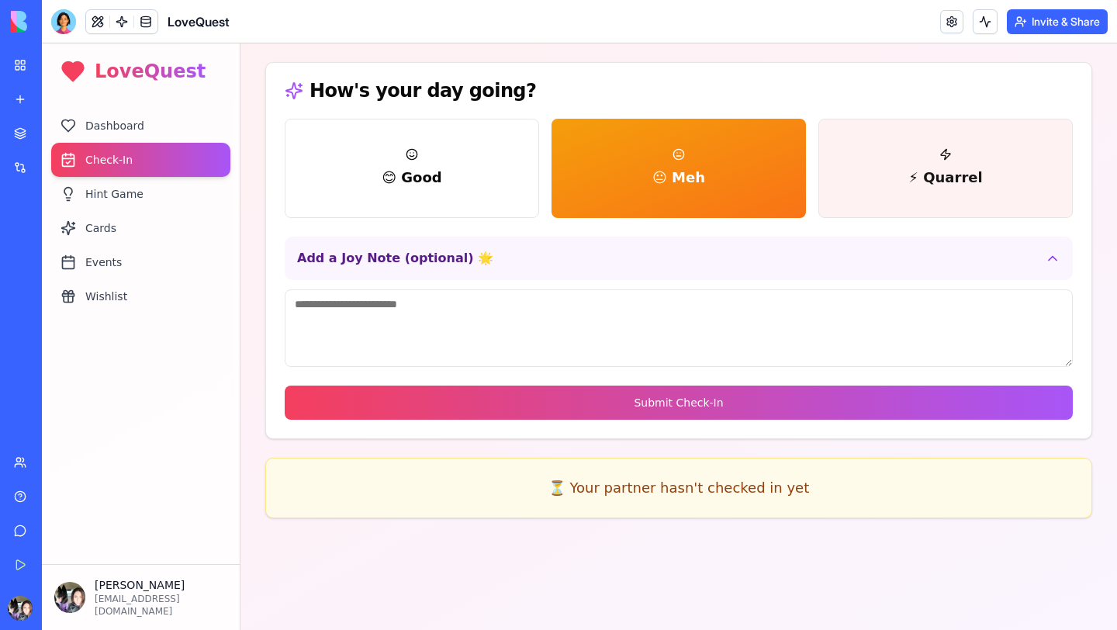
click at [908, 150] on button "⚡ Quarrel" at bounding box center [945, 168] width 254 height 99
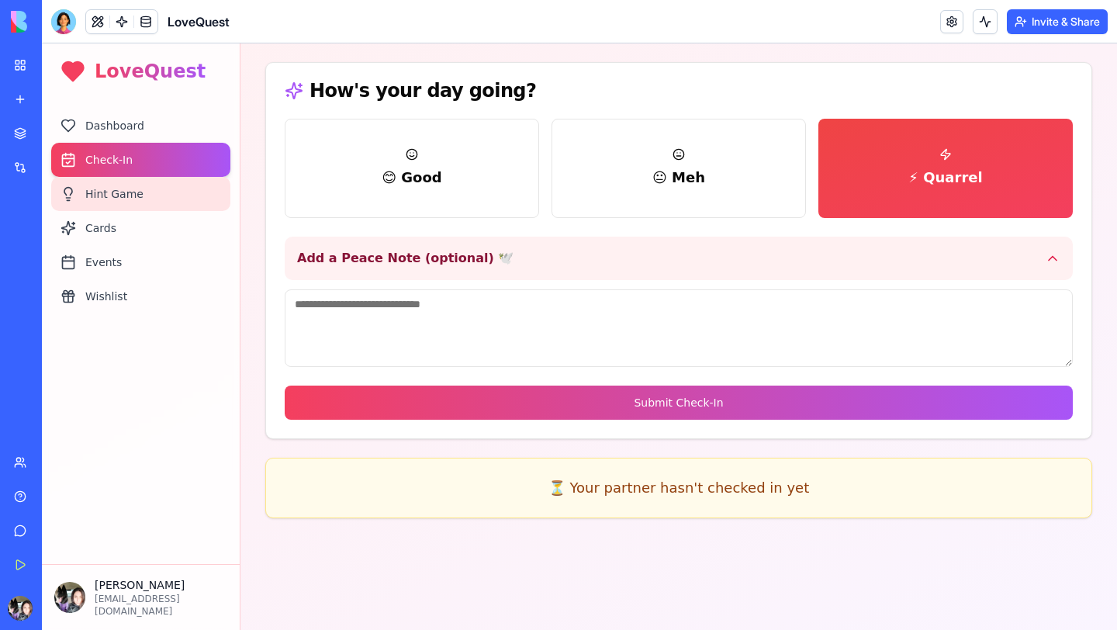
click at [114, 191] on div "Hint Game" at bounding box center [140, 194] width 179 height 34
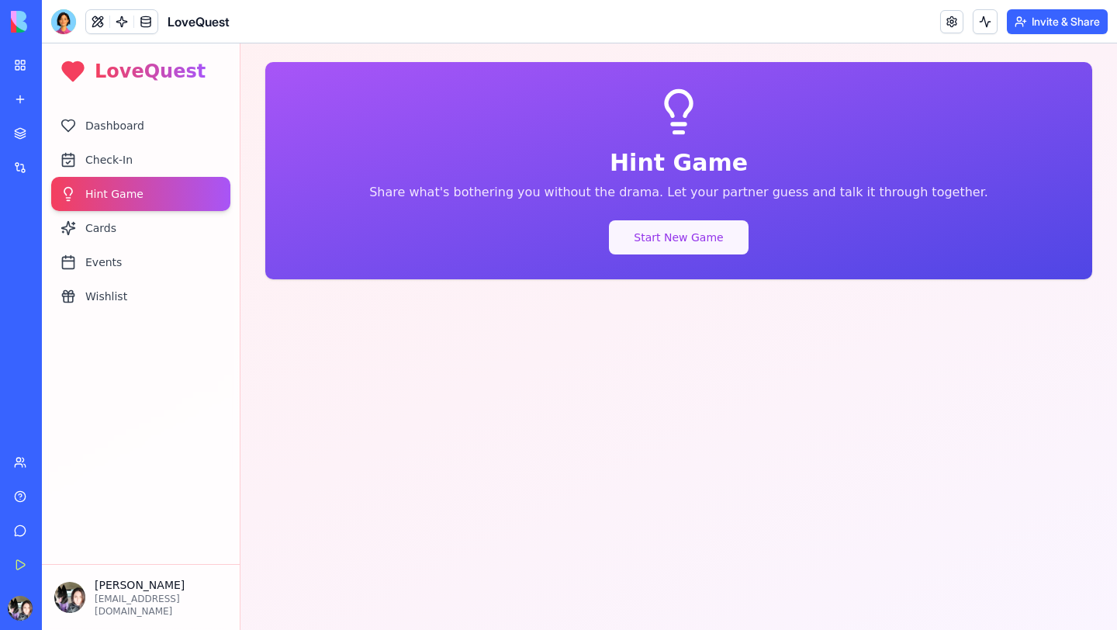
click at [651, 239] on button "Start New Game" at bounding box center [678, 237] width 139 height 34
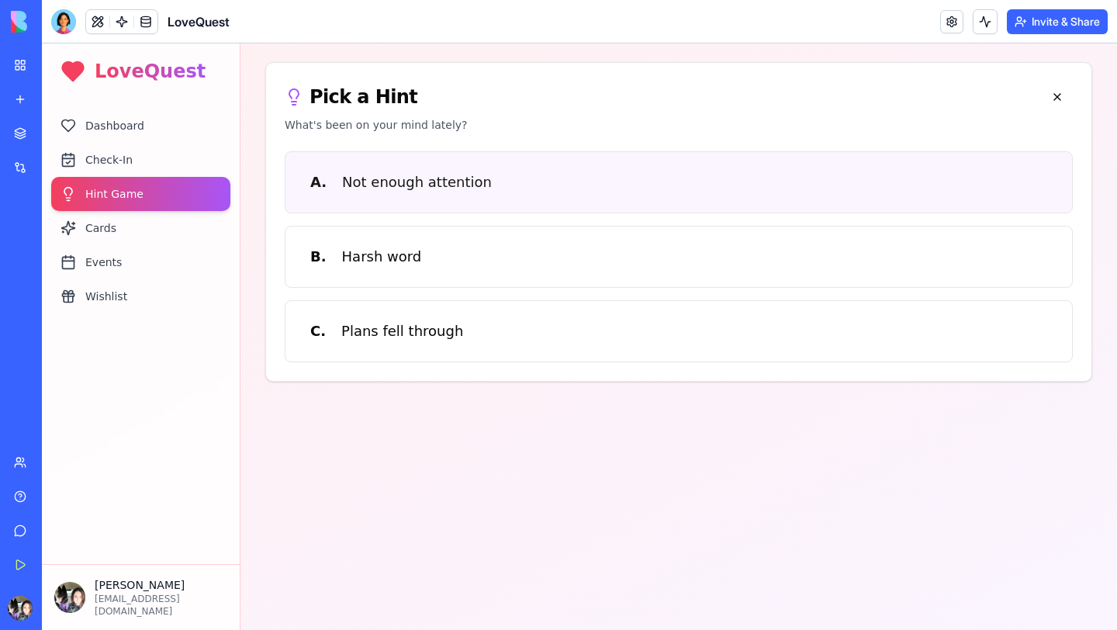
click at [411, 199] on button "A. Not enough attention" at bounding box center [679, 182] width 788 height 62
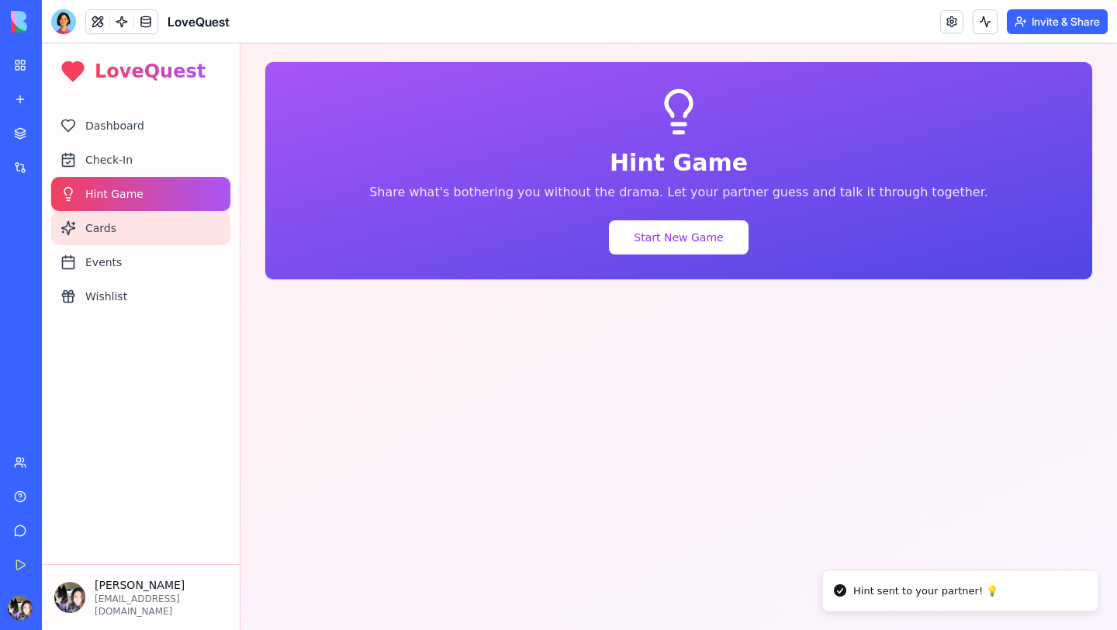
click at [82, 226] on div "Cards" at bounding box center [140, 228] width 179 height 34
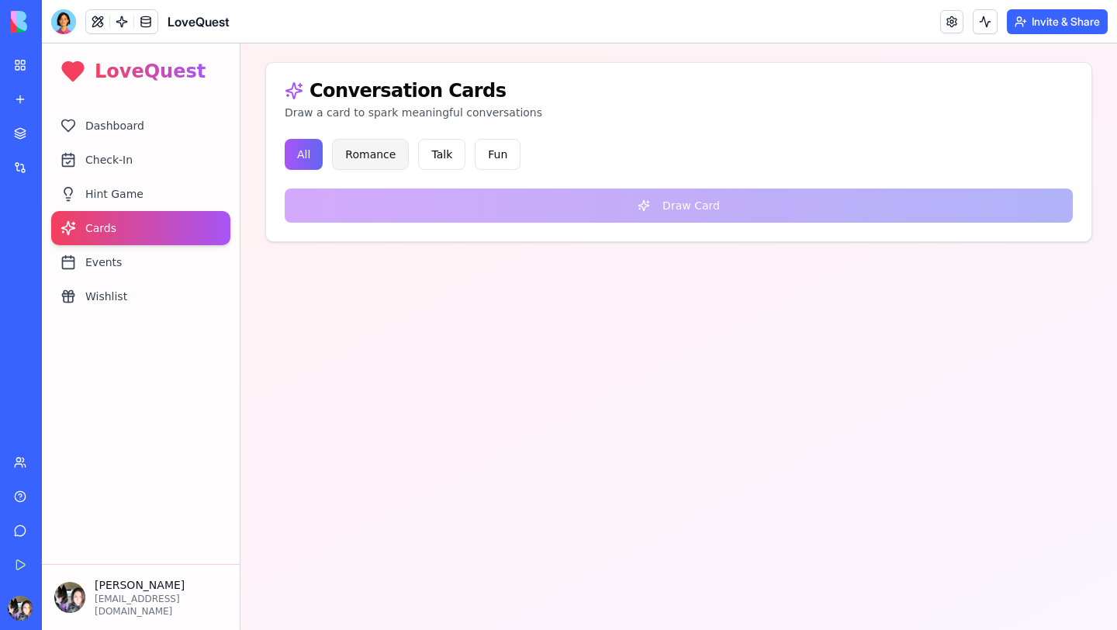
click at [388, 163] on button "Romance" at bounding box center [370, 154] width 77 height 31
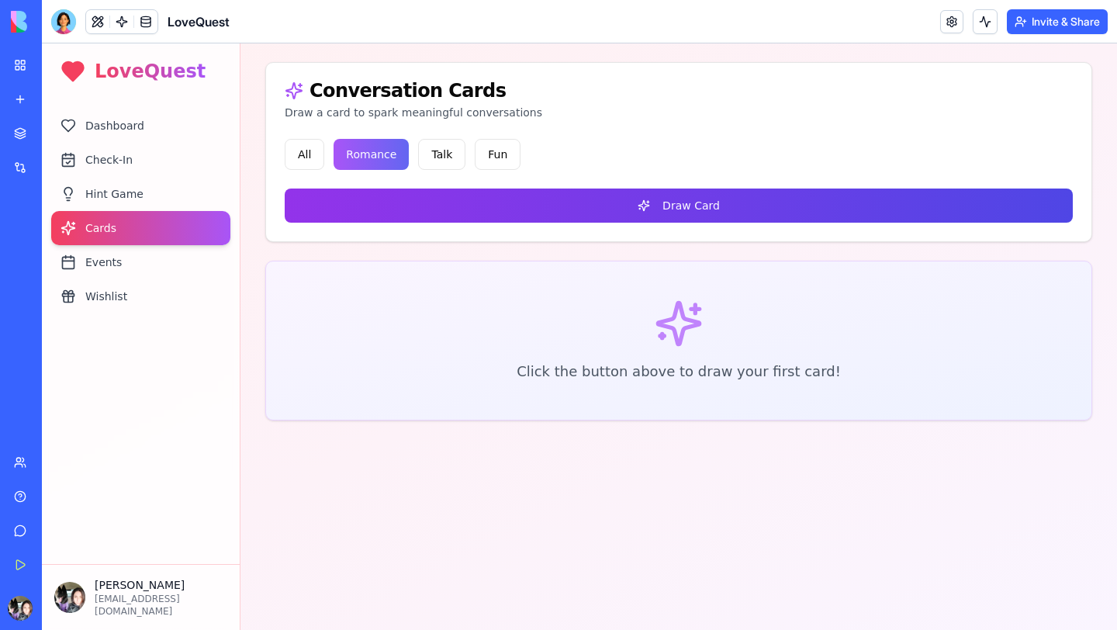
click at [555, 219] on button "Draw Card" at bounding box center [679, 205] width 788 height 34
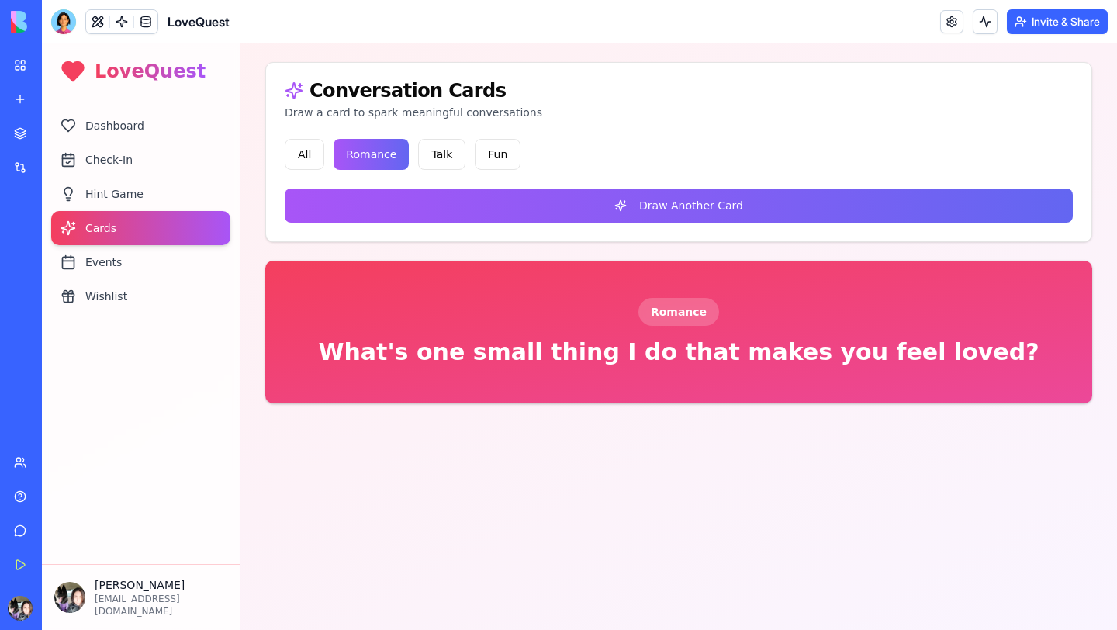
click at [536, 375] on div "Romance What's one small thing I do that makes you feel loved?" at bounding box center [678, 332] width 827 height 143
click at [97, 268] on div "Events" at bounding box center [140, 262] width 179 height 34
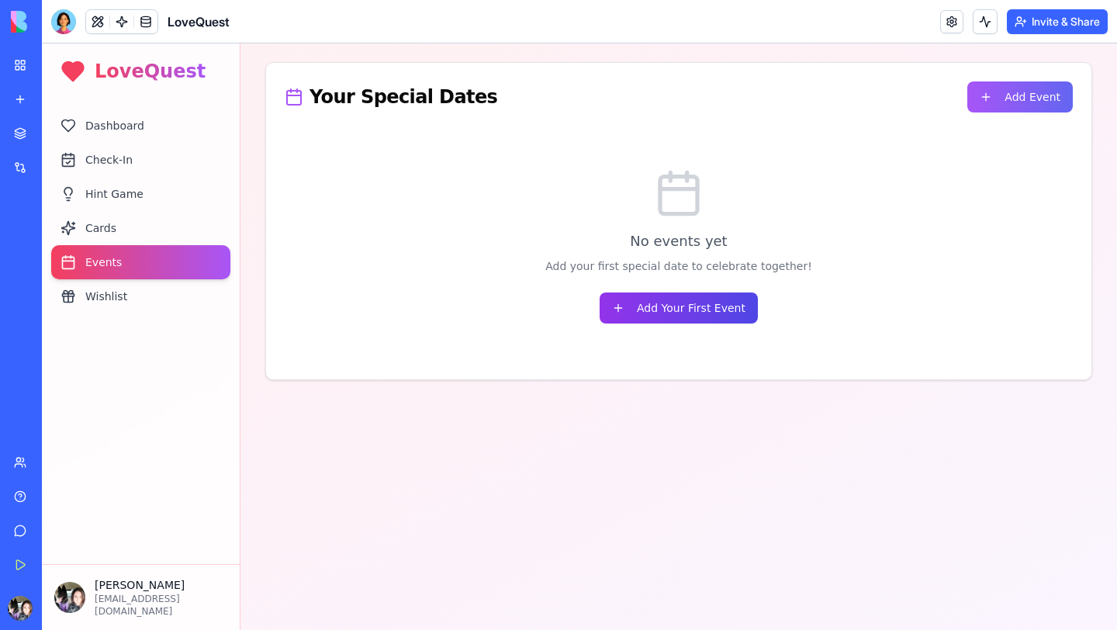
click at [659, 298] on button "Add Your First Event" at bounding box center [678, 307] width 158 height 31
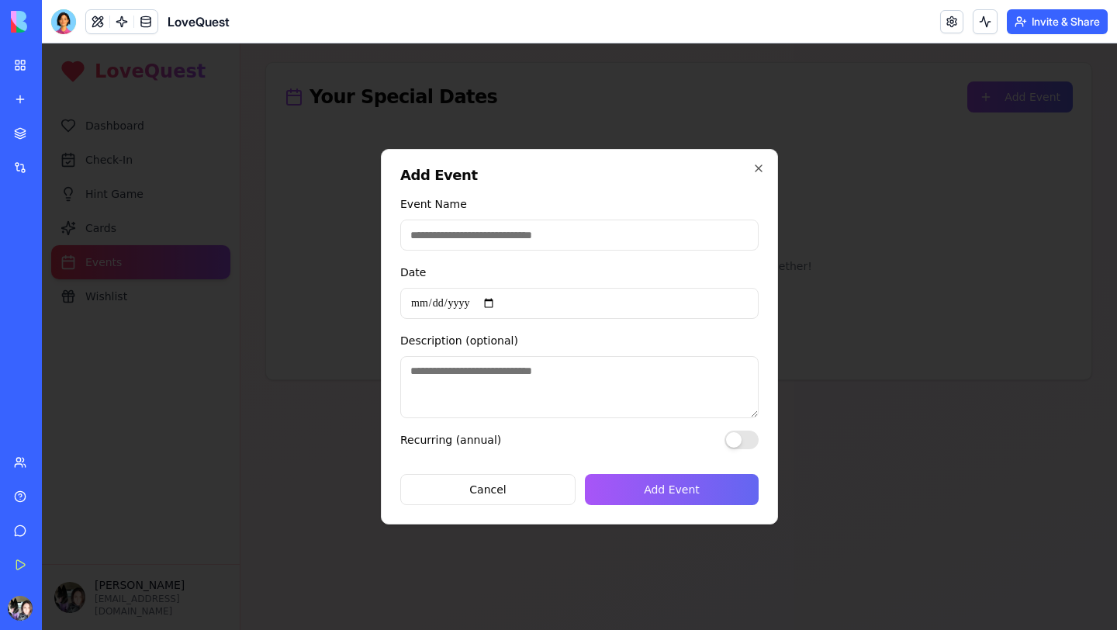
click at [475, 236] on input "Event Name" at bounding box center [579, 234] width 358 height 31
click at [754, 167] on icon "button" at bounding box center [758, 168] width 12 height 12
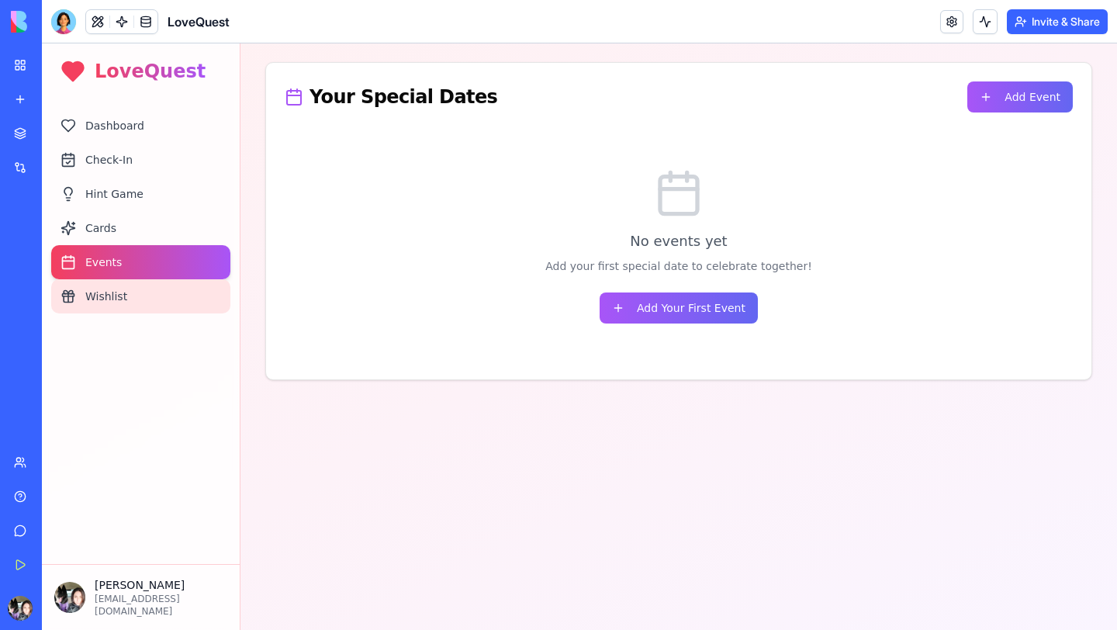
click at [147, 295] on div "Wishlist" at bounding box center [140, 296] width 179 height 34
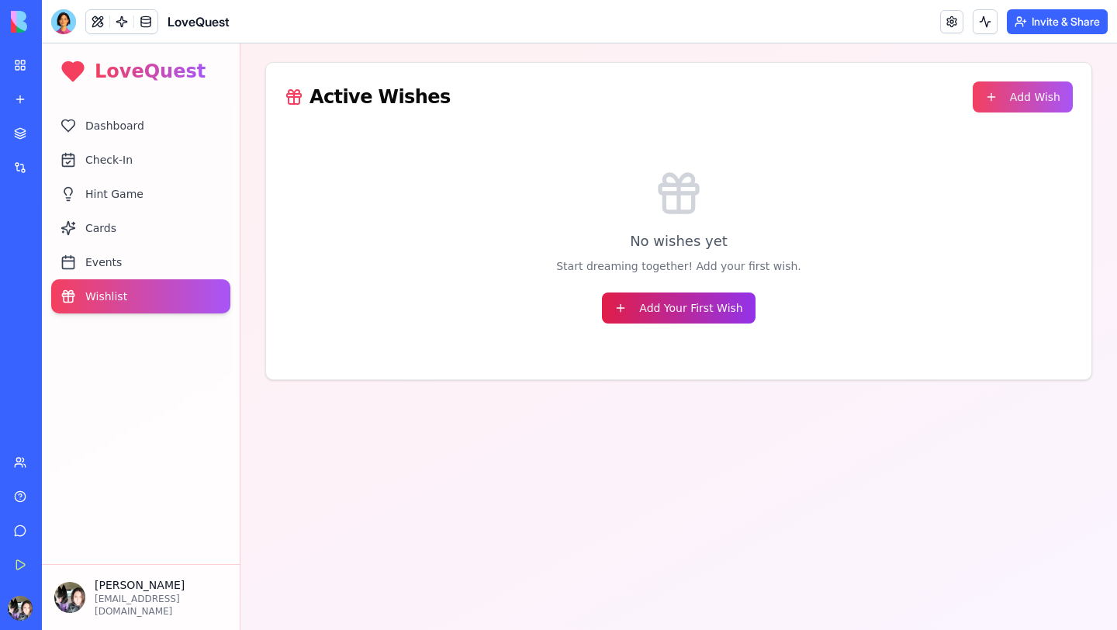
click at [661, 315] on button "Add Your First Wish" at bounding box center [678, 307] width 153 height 31
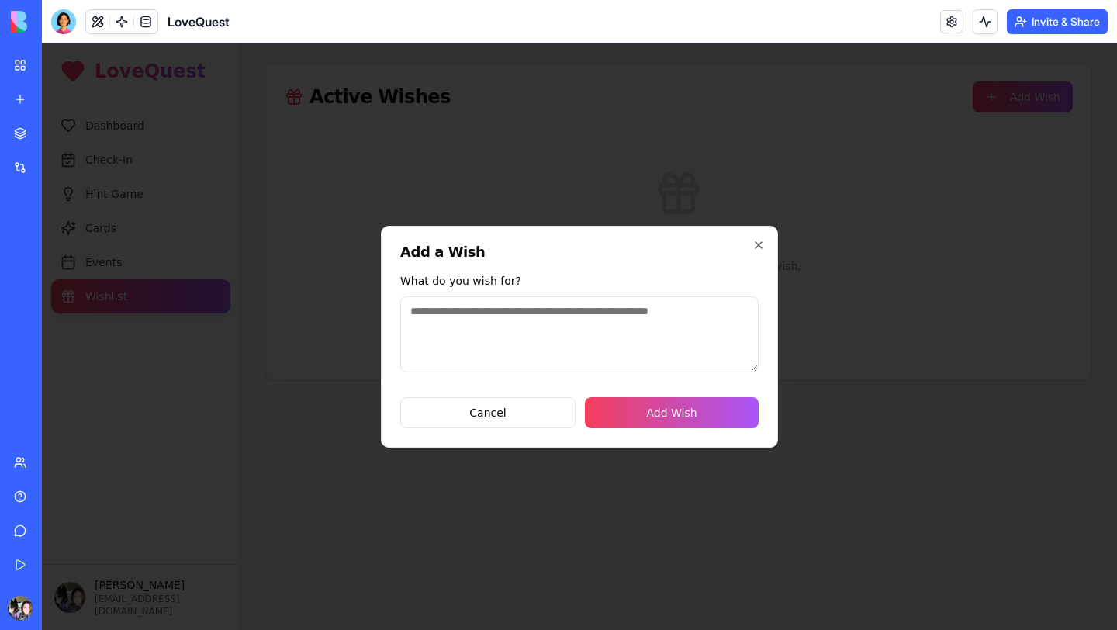
click at [426, 363] on textarea "What do you wish for?" at bounding box center [579, 334] width 358 height 76
click at [754, 249] on icon "button" at bounding box center [758, 245] width 12 height 12
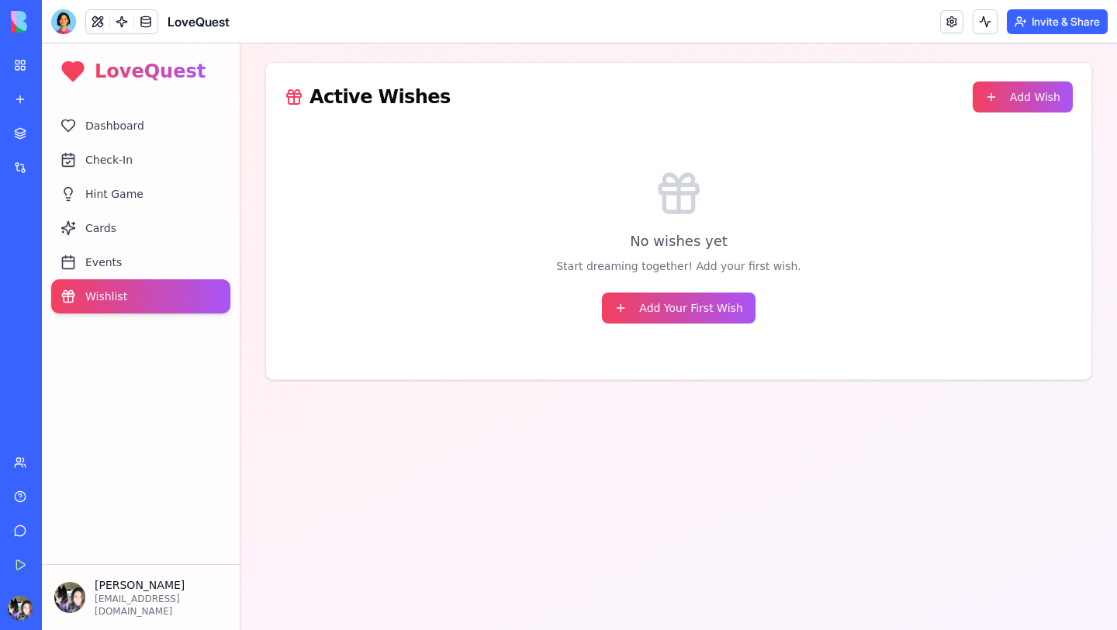
click at [51, 95] on div "New app" at bounding box center [47, 99] width 20 height 16
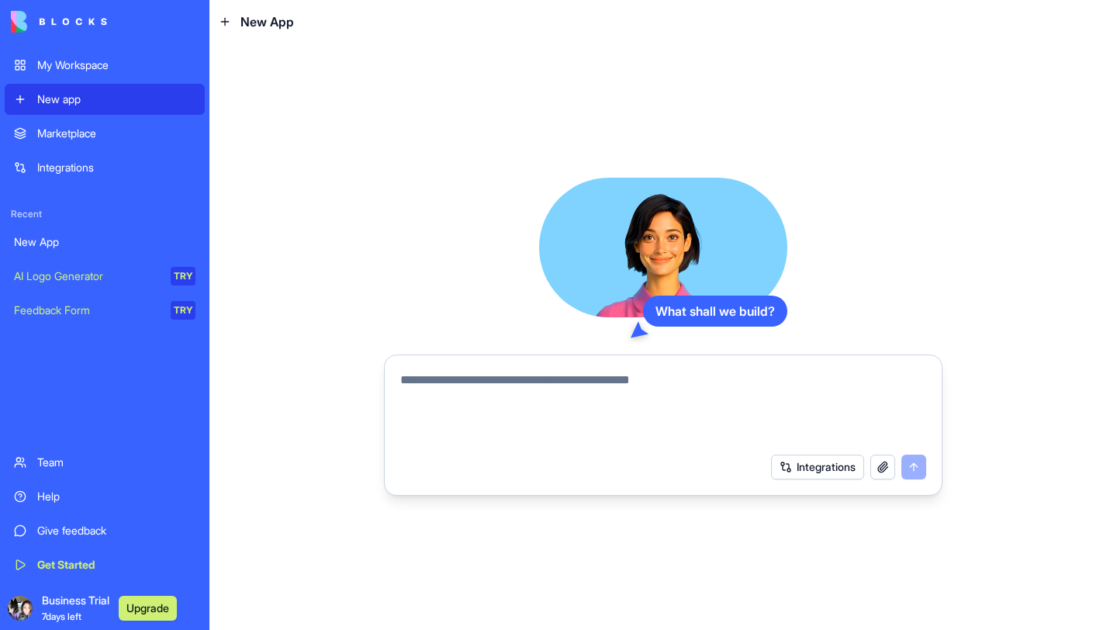
click at [432, 378] on textarea at bounding box center [663, 408] width 526 height 74
click at [815, 468] on button "Integrations" at bounding box center [817, 466] width 93 height 25
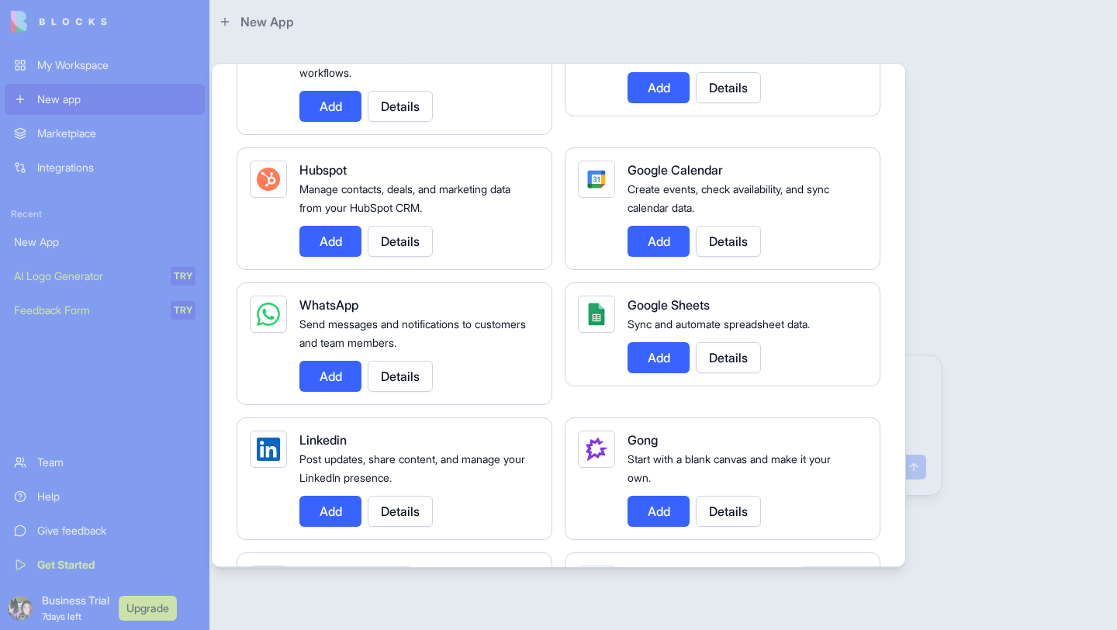
scroll to position [593, 0]
click at [666, 353] on button "Add" at bounding box center [658, 356] width 62 height 31
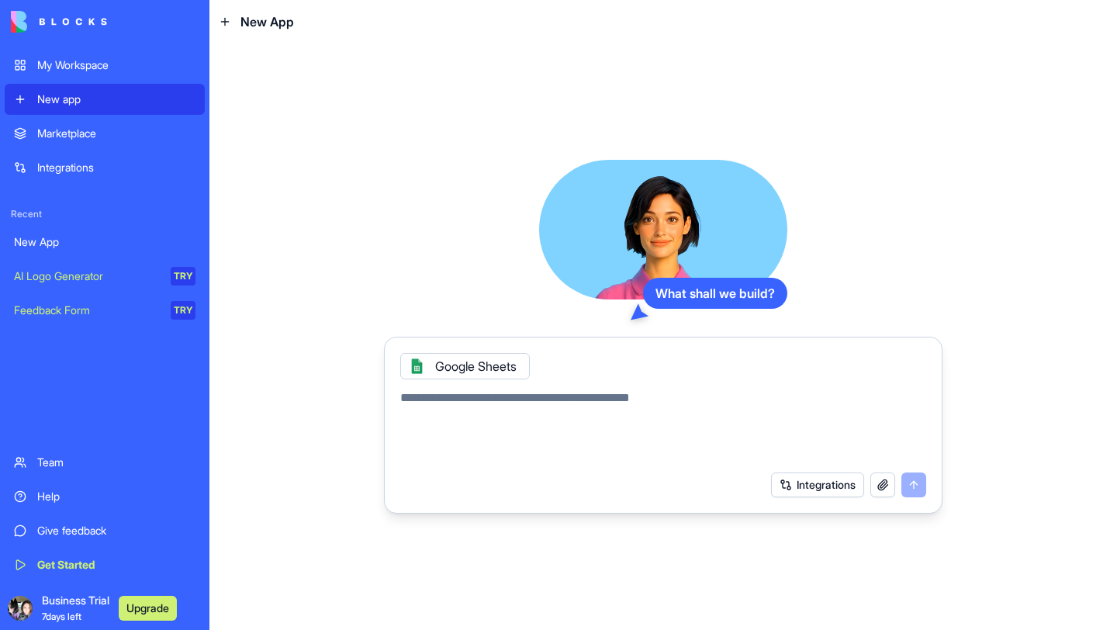
click at [885, 483] on button "button" at bounding box center [882, 484] width 25 height 25
click at [419, 368] on icon at bounding box center [416, 366] width 12 height 12
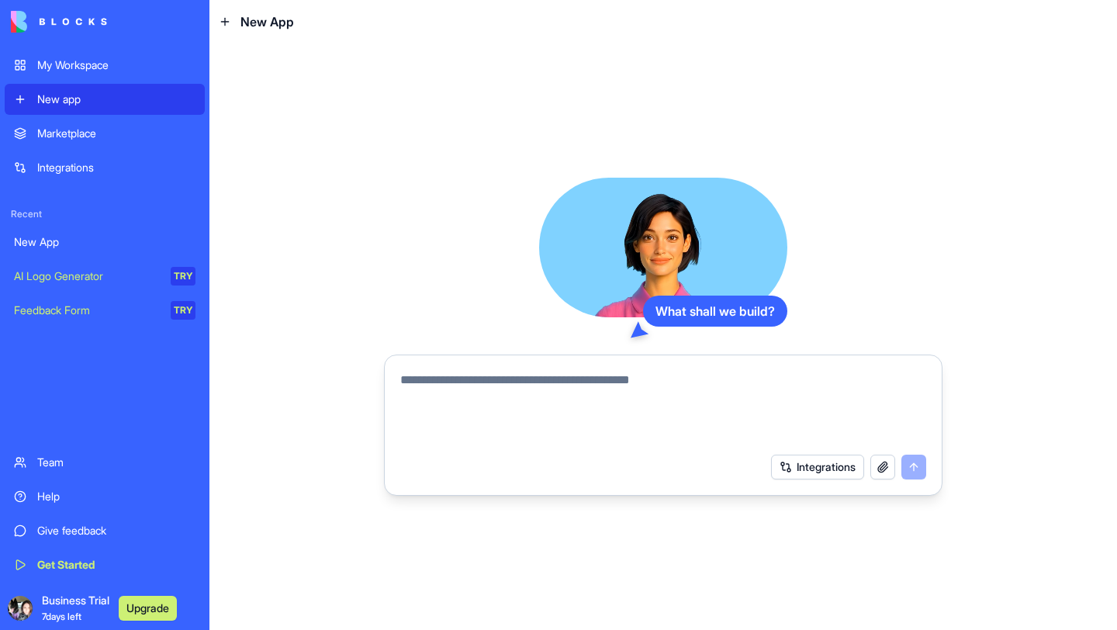
click at [419, 402] on textarea at bounding box center [663, 408] width 526 height 74
type textarea "**********"
click at [920, 471] on button "submit" at bounding box center [913, 466] width 25 height 25
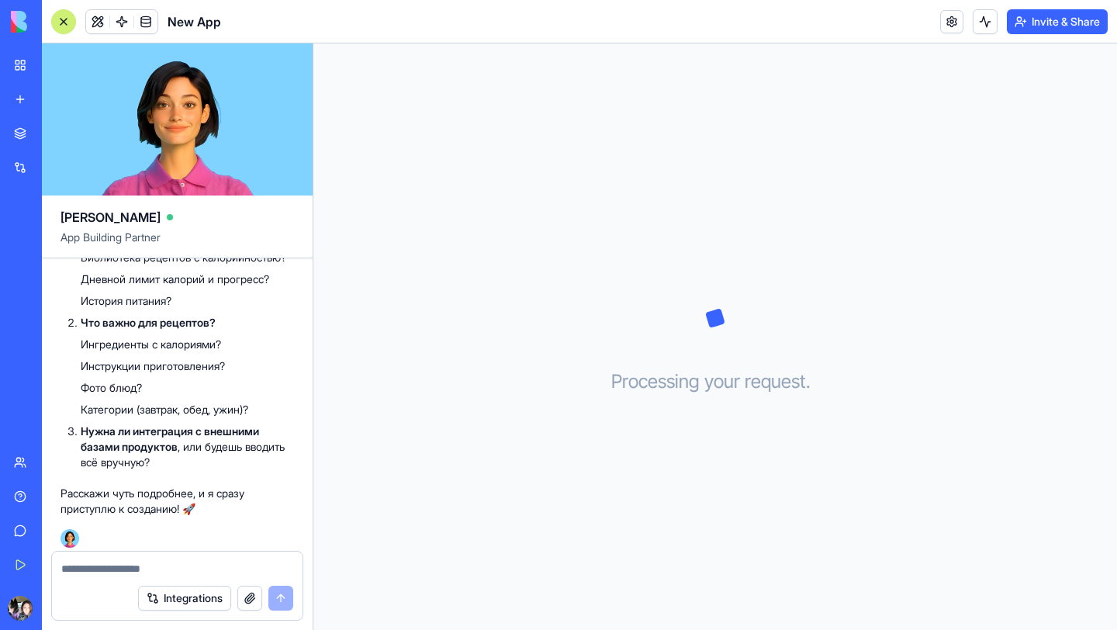
scroll to position [306, 0]
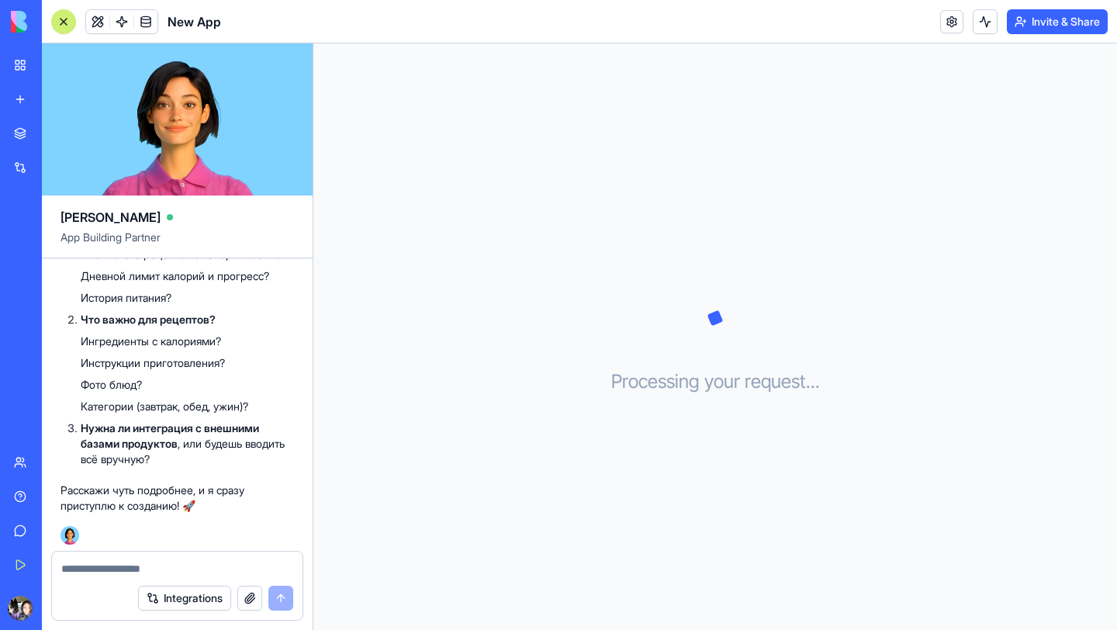
click at [102, 569] on textarea at bounding box center [177, 569] width 232 height 16
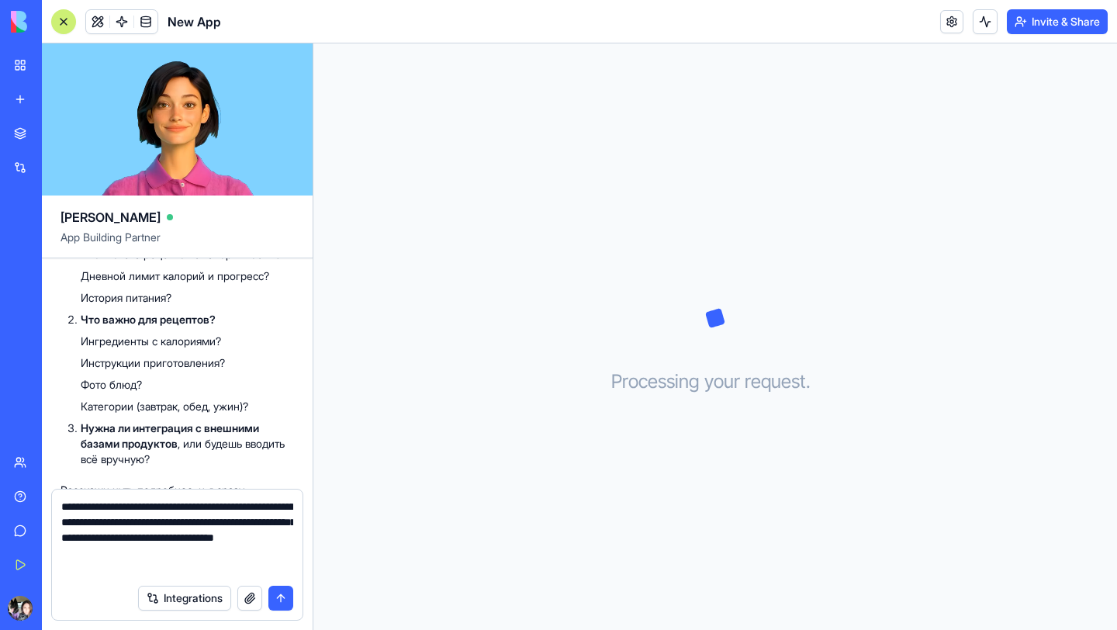
type textarea "**********"
click at [279, 598] on button "submit" at bounding box center [280, 597] width 25 height 25
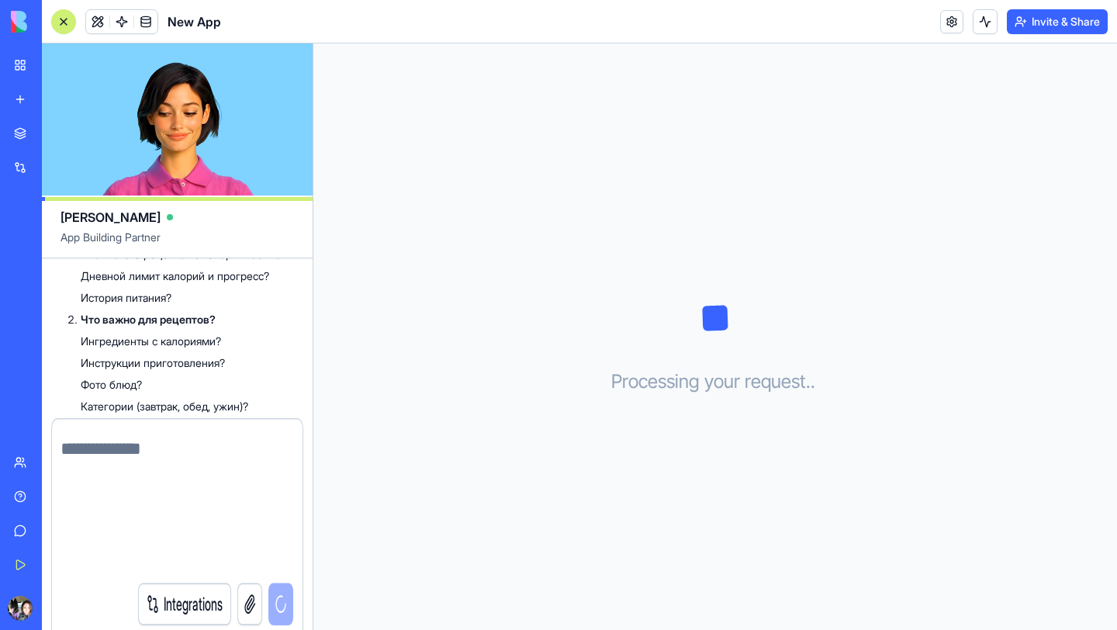
scroll to position [430, 0]
